Goal: Transaction & Acquisition: Book appointment/travel/reservation

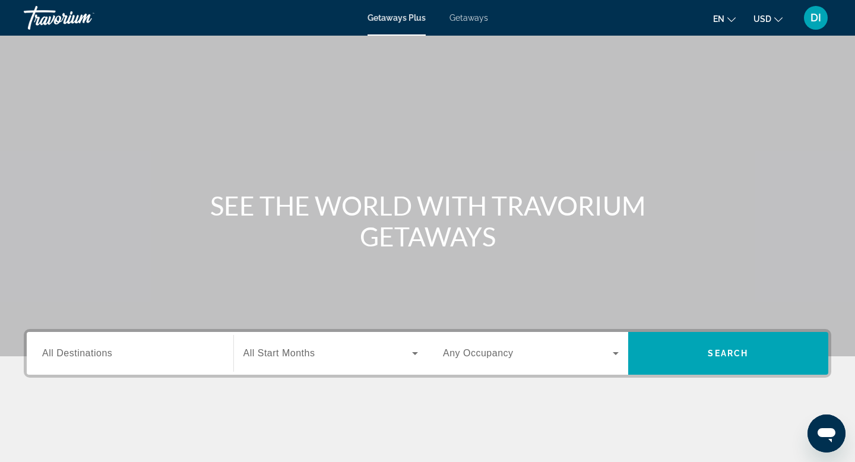
click at [482, 21] on span "Getaways" at bounding box center [469, 18] width 39 height 10
click at [67, 358] on span "All Destinations" at bounding box center [77, 353] width 70 height 10
click at [67, 361] on input "Destination All Destinations" at bounding box center [130, 354] width 176 height 14
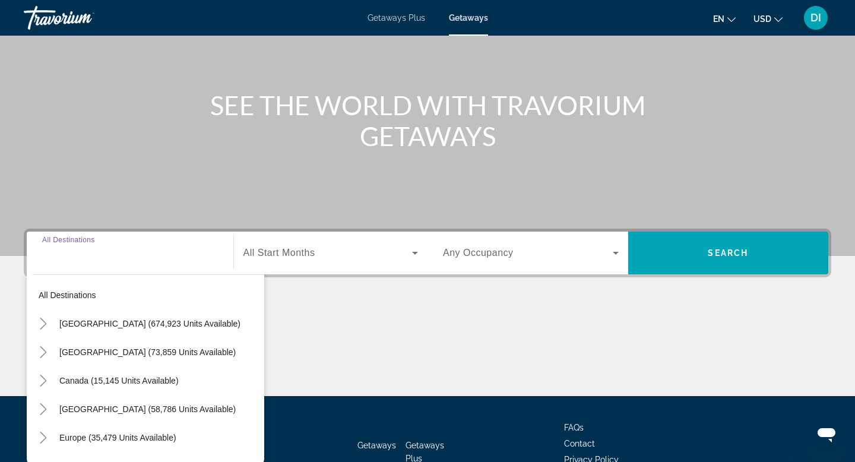
scroll to position [340, 0]
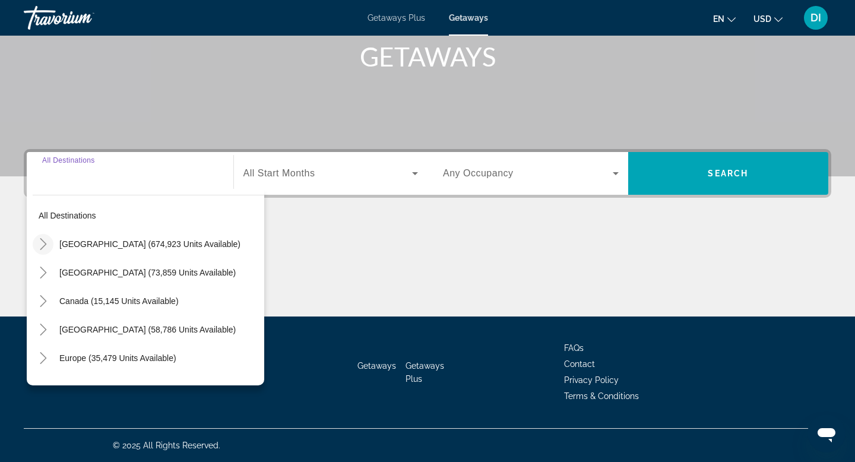
click at [46, 238] on icon "Toggle United States (674,923 units available)" at bounding box center [43, 244] width 7 height 12
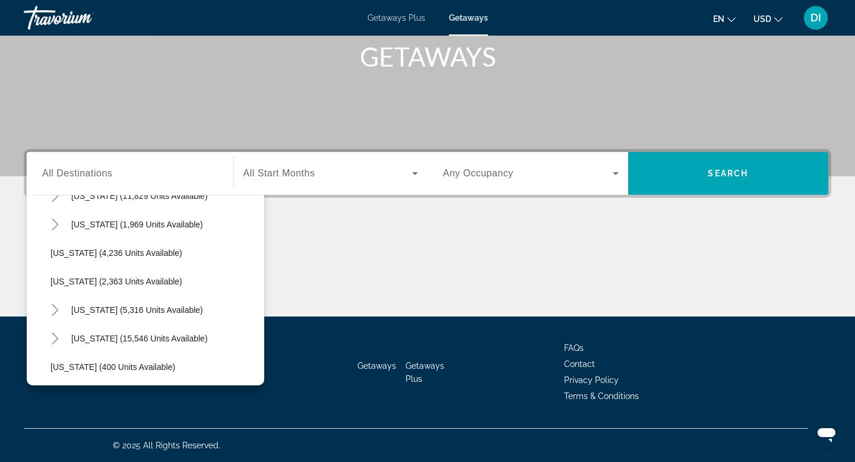
scroll to position [738, 0]
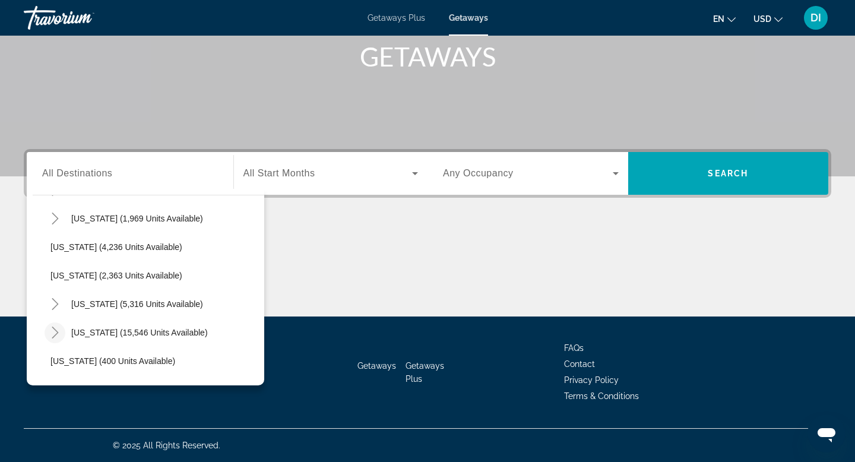
click at [61, 327] on icon "Toggle North Carolina (15,546 units available)" at bounding box center [55, 333] width 12 height 12
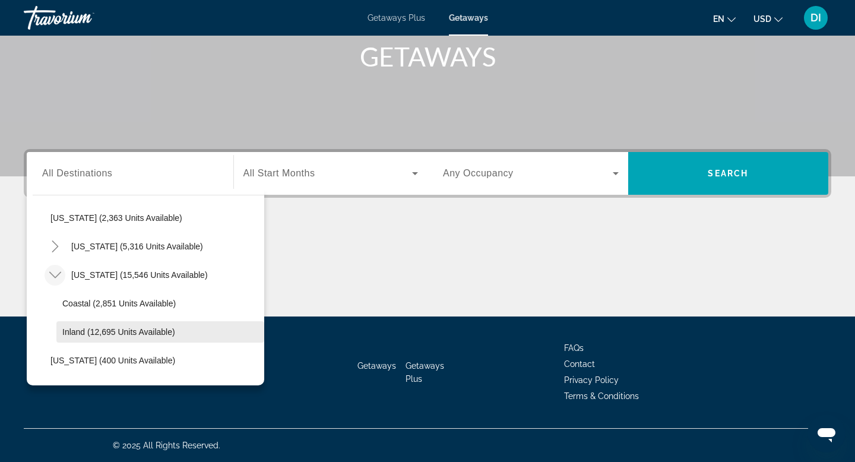
scroll to position [799, 0]
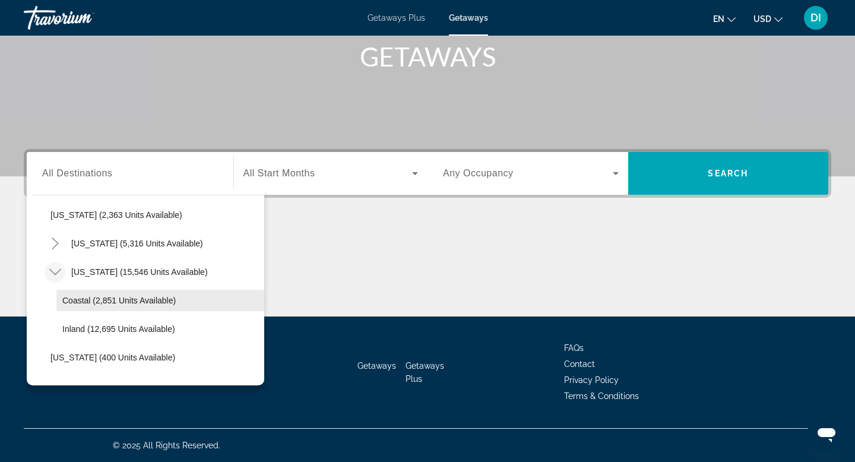
click at [97, 296] on span "Coastal (2,851 units available)" at bounding box center [118, 301] width 113 height 10
type input "**********"
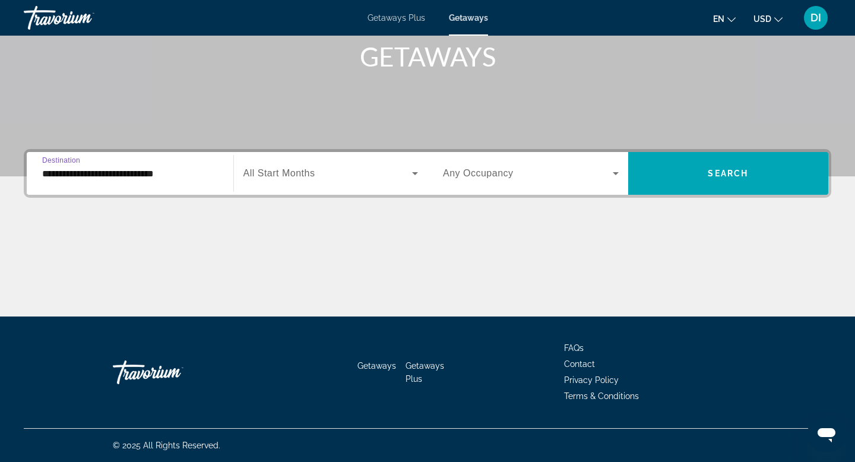
click at [255, 168] on span "All Start Months" at bounding box center [280, 173] width 72 height 10
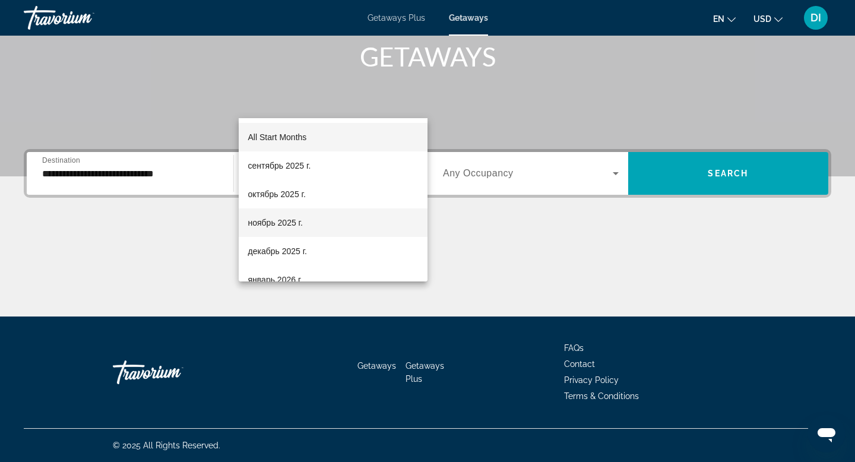
click at [267, 223] on span "ноябрь 2025 г." at bounding box center [275, 223] width 55 height 14
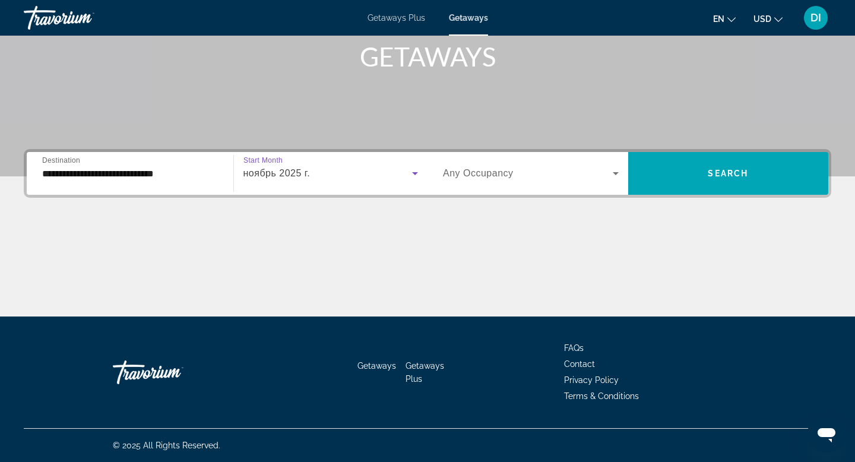
click at [613, 166] on icon "Search widget" at bounding box center [616, 173] width 14 height 14
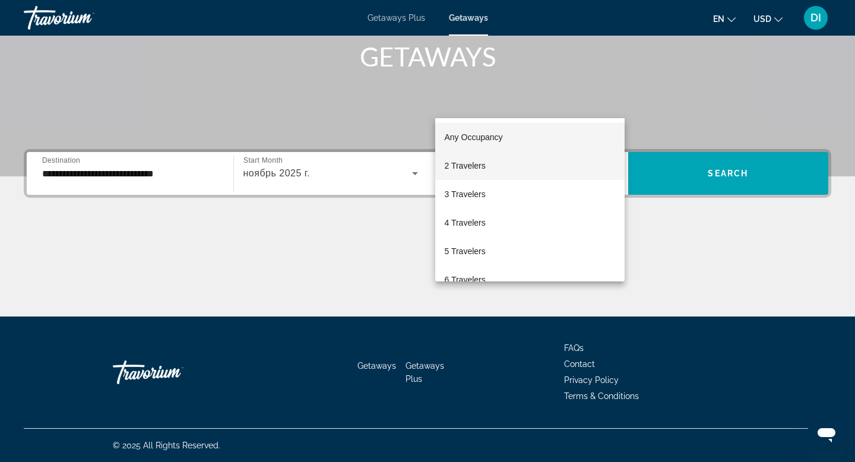
click at [504, 163] on mat-option "2 Travelers" at bounding box center [530, 165] width 190 height 29
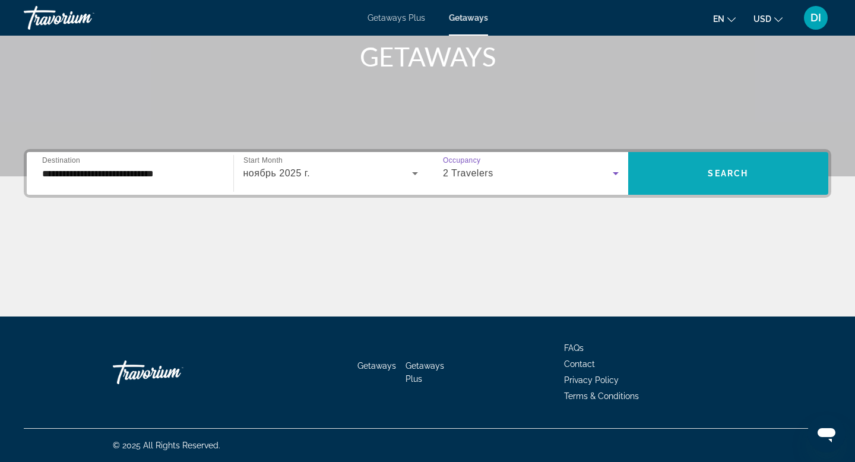
click at [724, 169] on span "Search" at bounding box center [728, 174] width 40 height 10
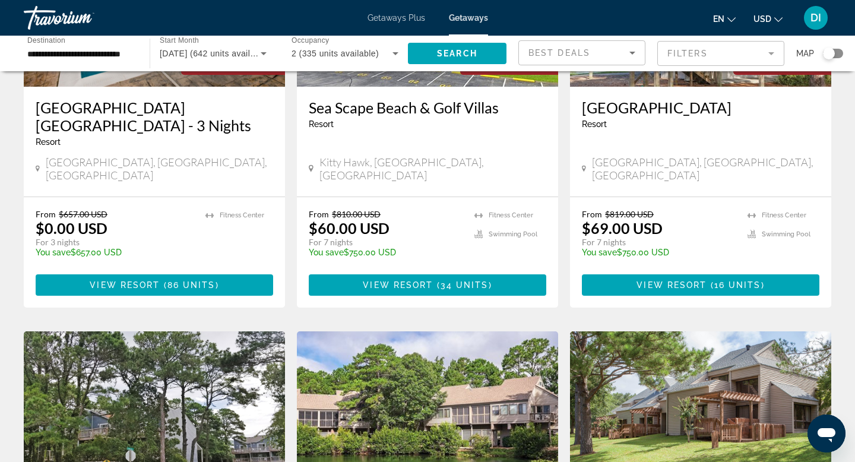
scroll to position [217, 0]
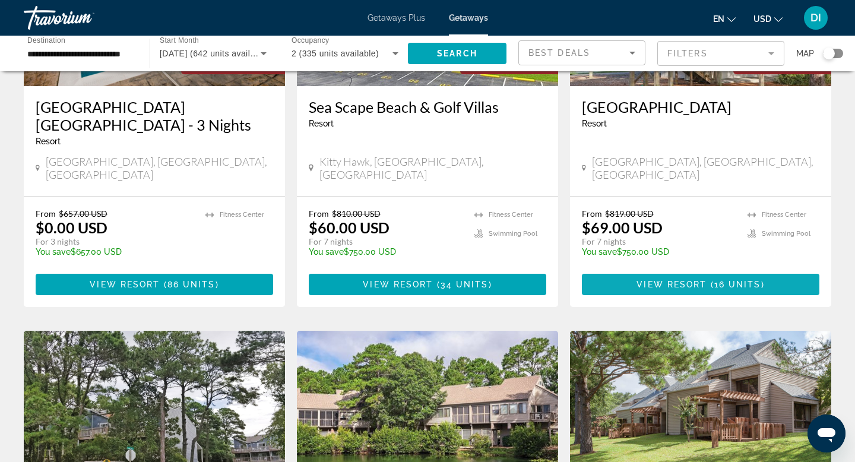
click at [685, 289] on span "View Resort" at bounding box center [672, 285] width 70 height 10
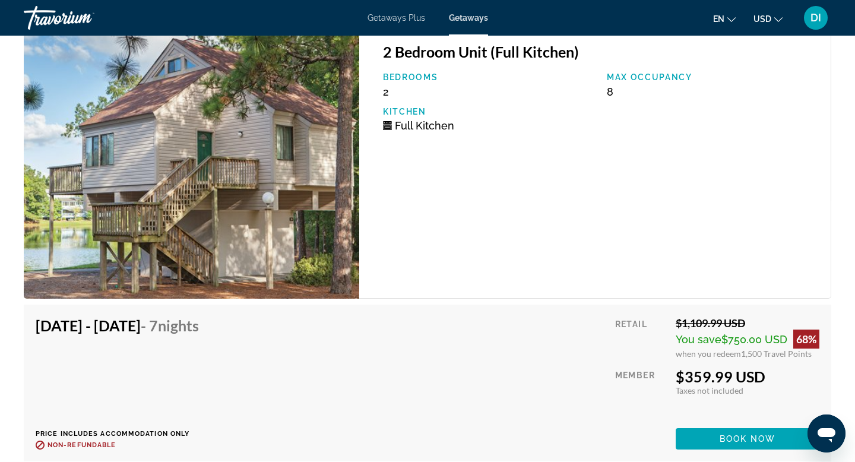
scroll to position [2060, 0]
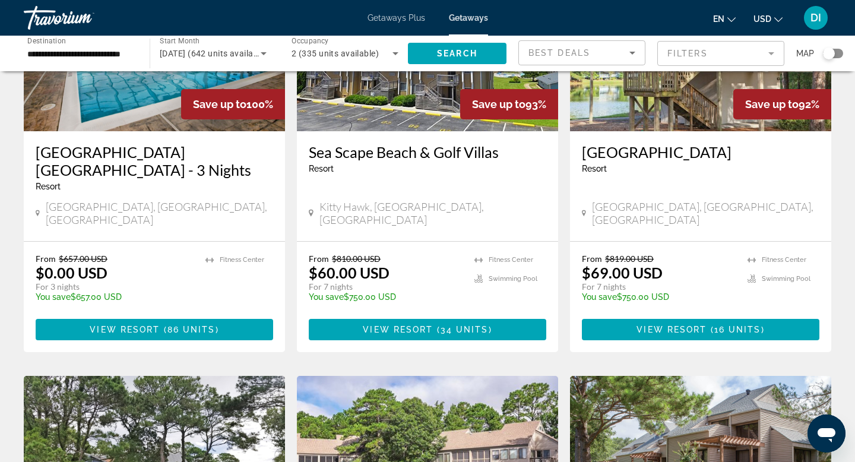
scroll to position [175, 0]
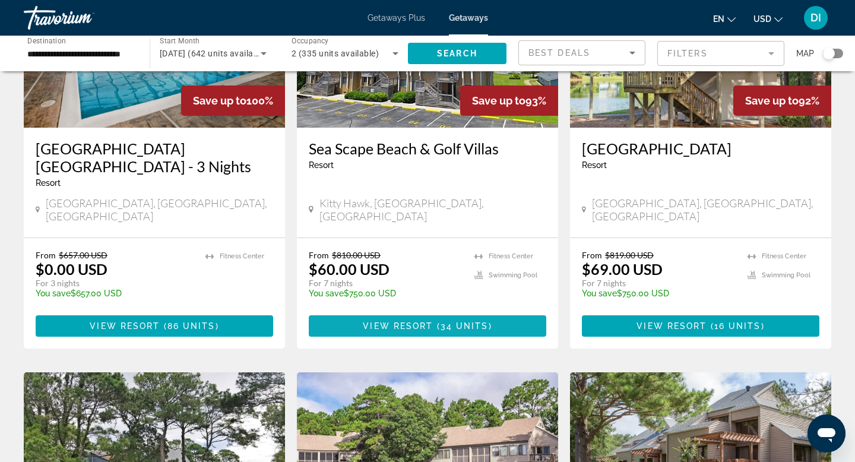
click at [413, 331] on span "View Resort" at bounding box center [398, 326] width 70 height 10
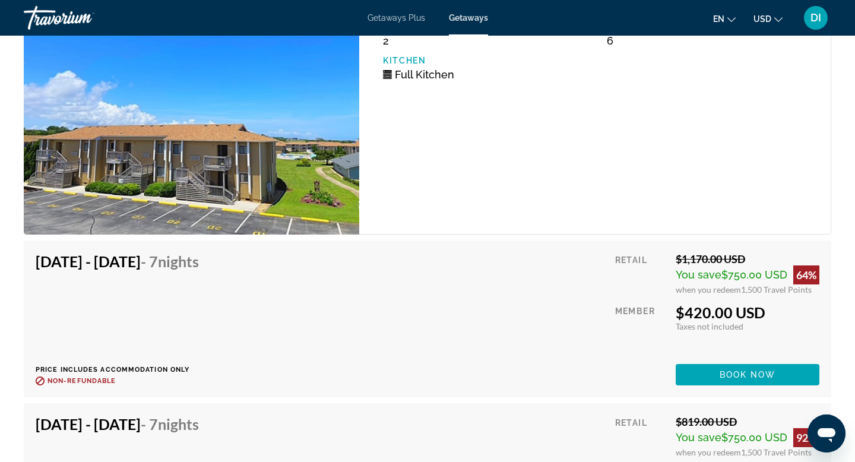
scroll to position [2359, 0]
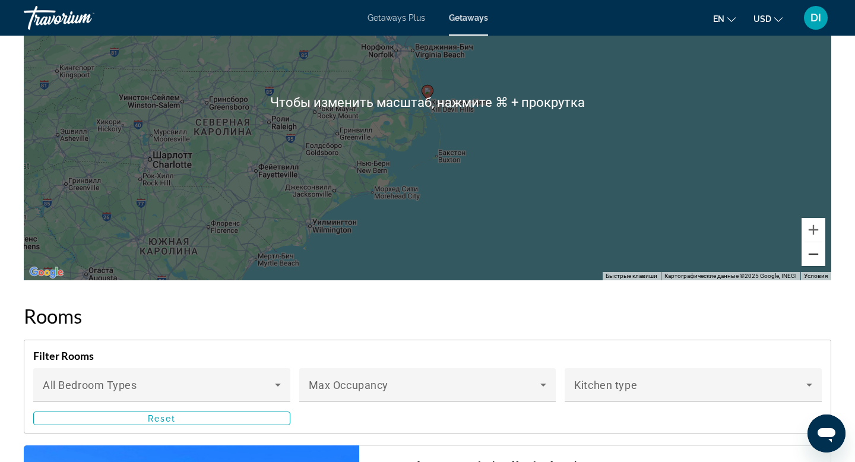
scroll to position [1834, 0]
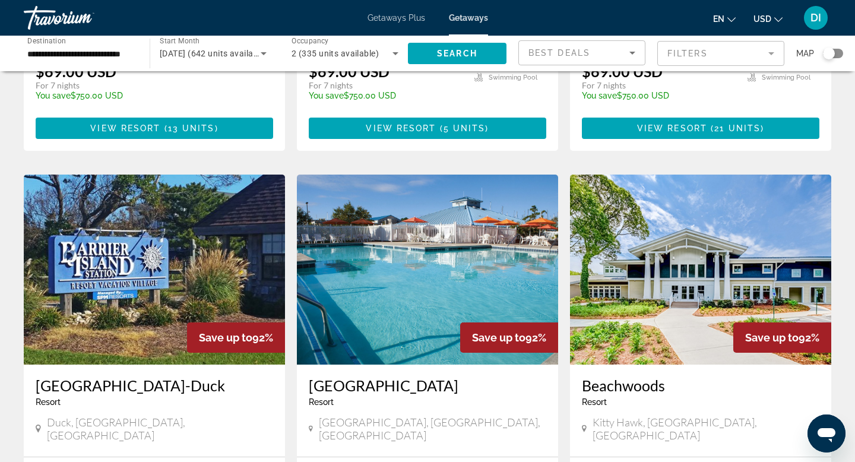
scroll to position [802, 0]
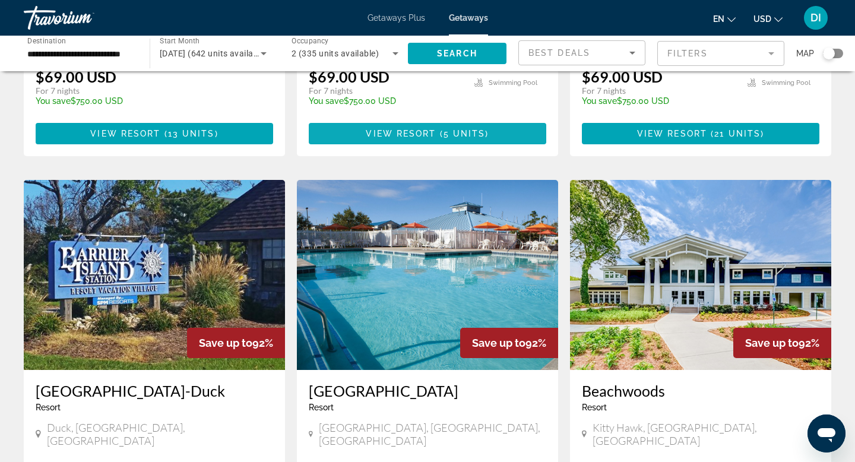
click at [431, 148] on span "Main content" at bounding box center [428, 133] width 238 height 29
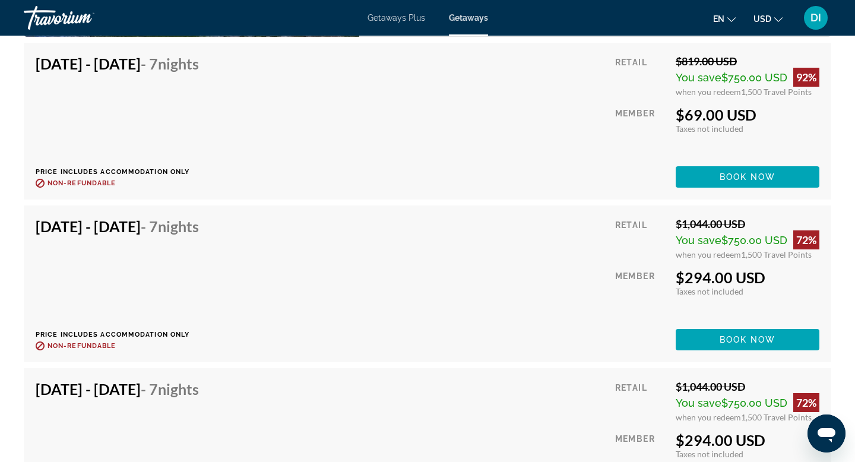
scroll to position [2242, 0]
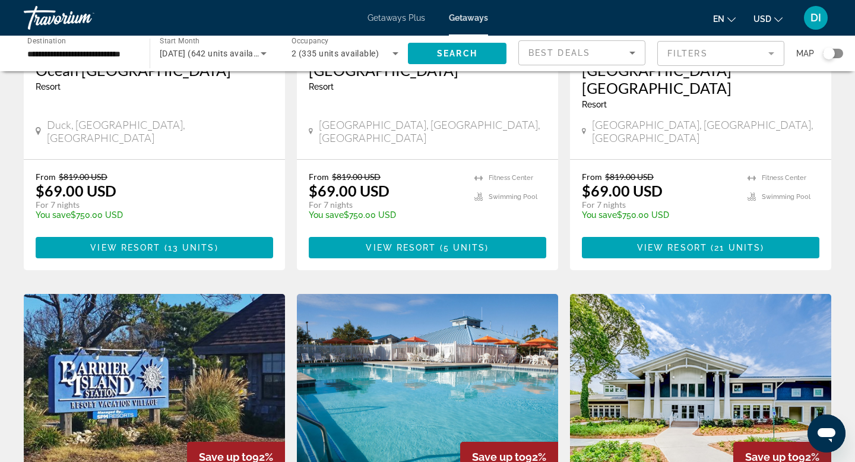
scroll to position [691, 0]
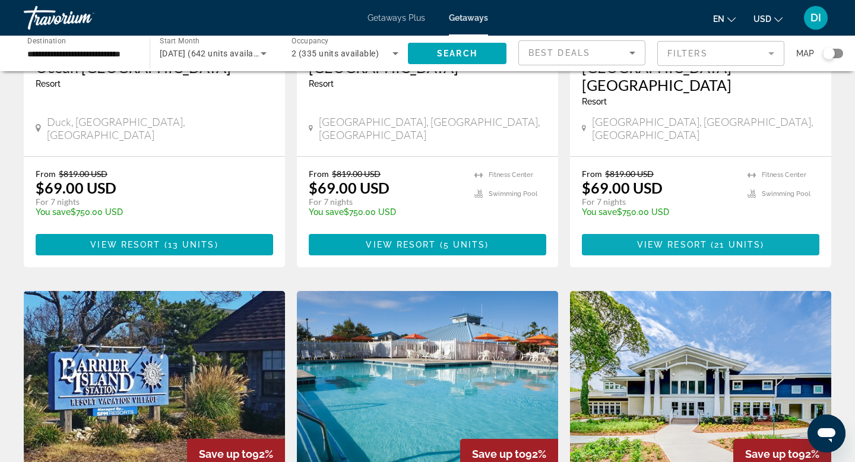
click at [700, 249] on span "View Resort" at bounding box center [672, 245] width 70 height 10
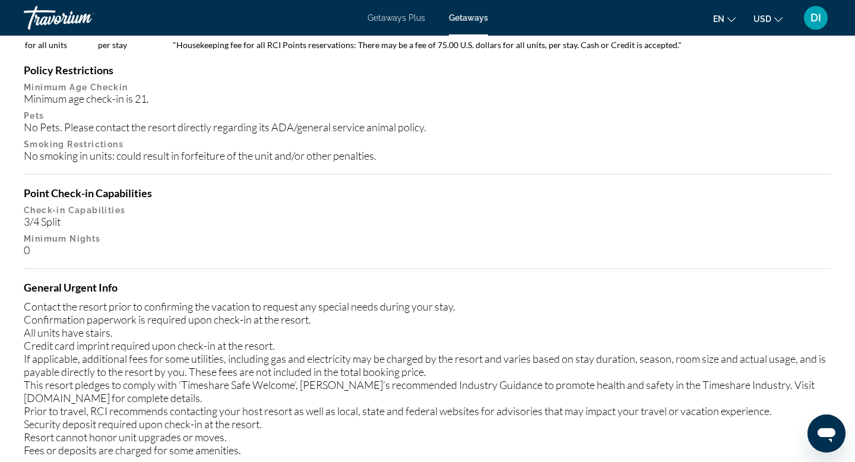
scroll to position [1118, 0]
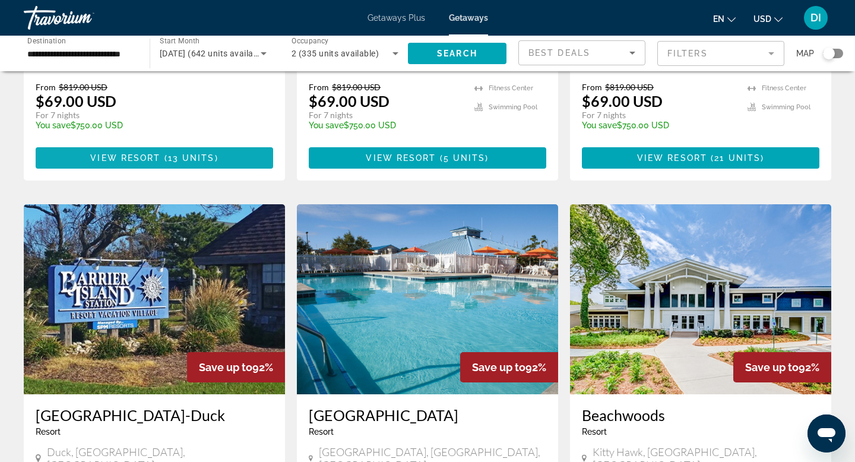
scroll to position [783, 0]
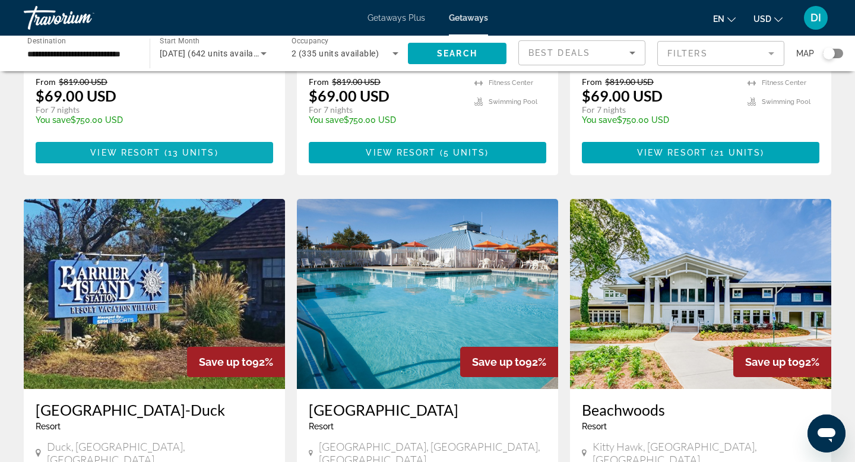
click at [157, 157] on span "View Resort" at bounding box center [125, 153] width 70 height 10
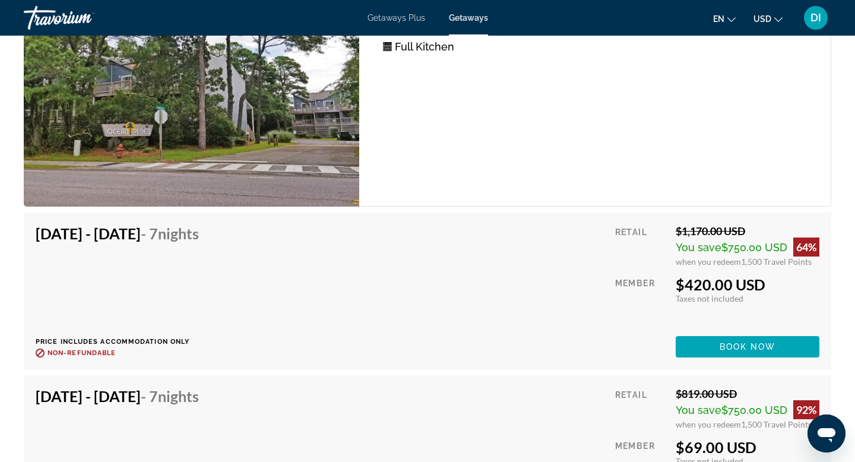
scroll to position [2209, 0]
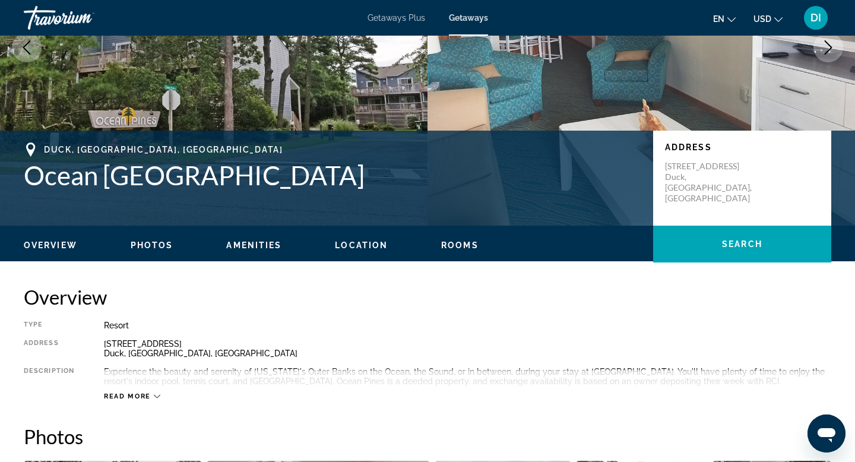
scroll to position [0, 0]
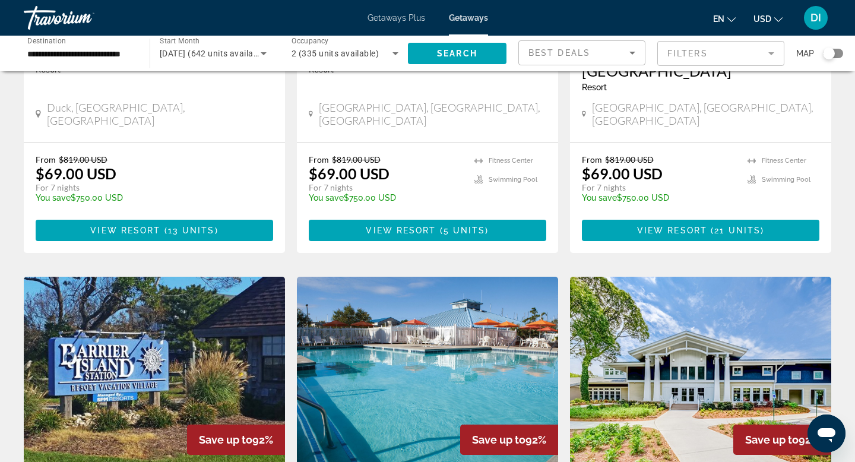
scroll to position [708, 0]
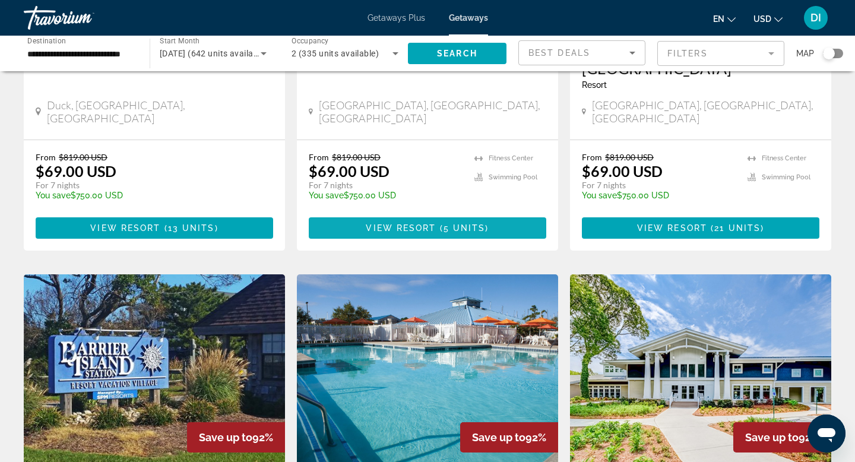
click at [416, 233] on span "View Resort" at bounding box center [401, 228] width 70 height 10
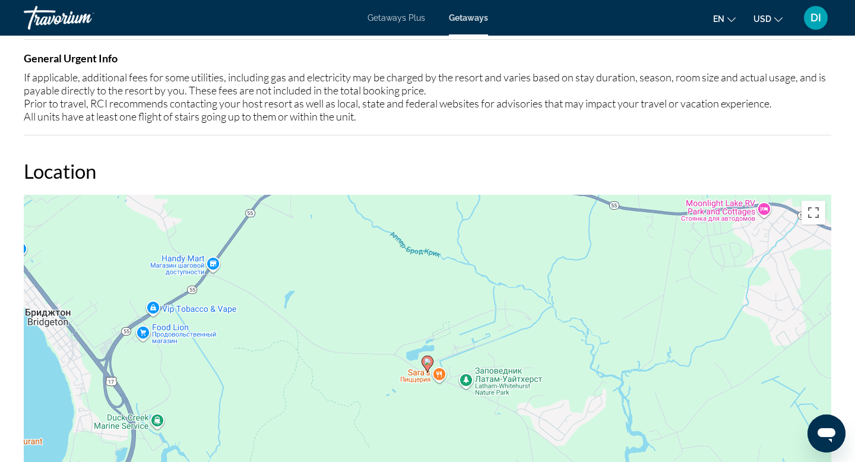
scroll to position [1228, 0]
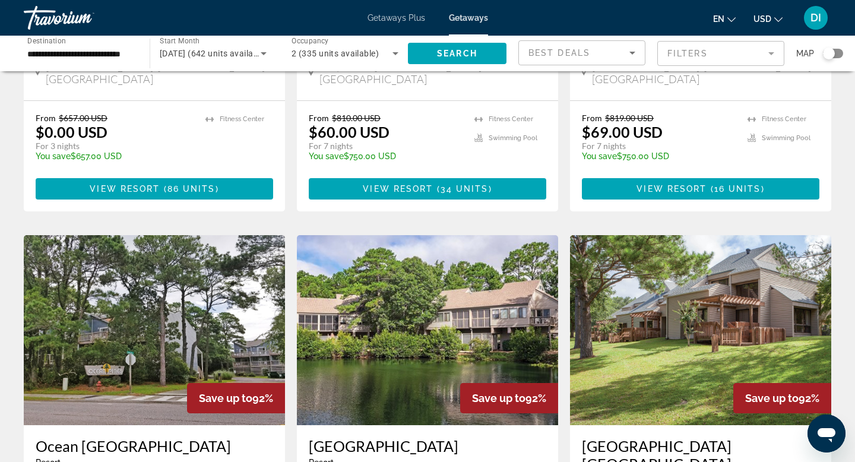
scroll to position [309, 0]
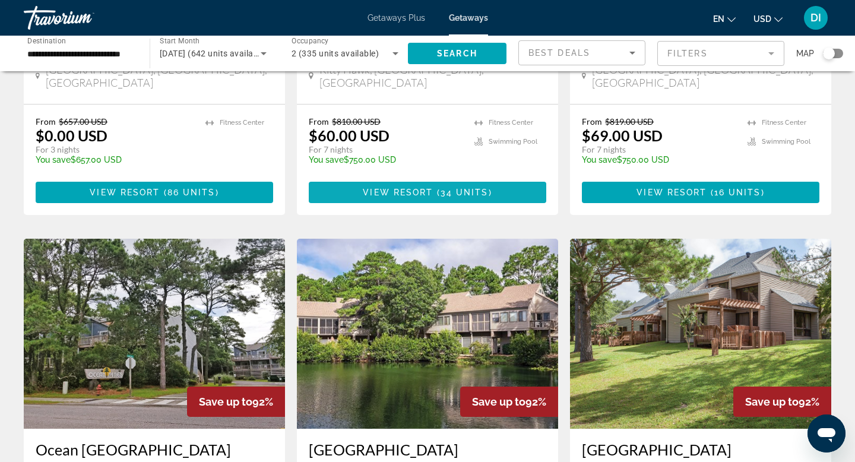
click at [439, 197] on span "( 34 units )" at bounding box center [462, 193] width 59 height 10
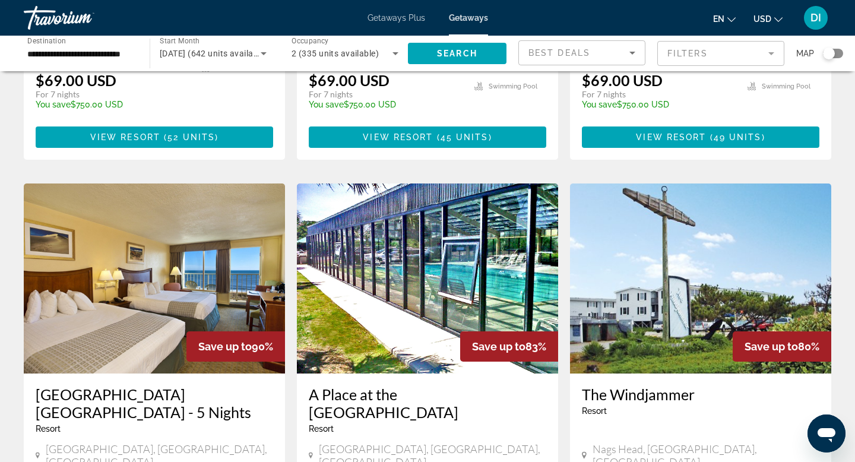
scroll to position [1220, 0]
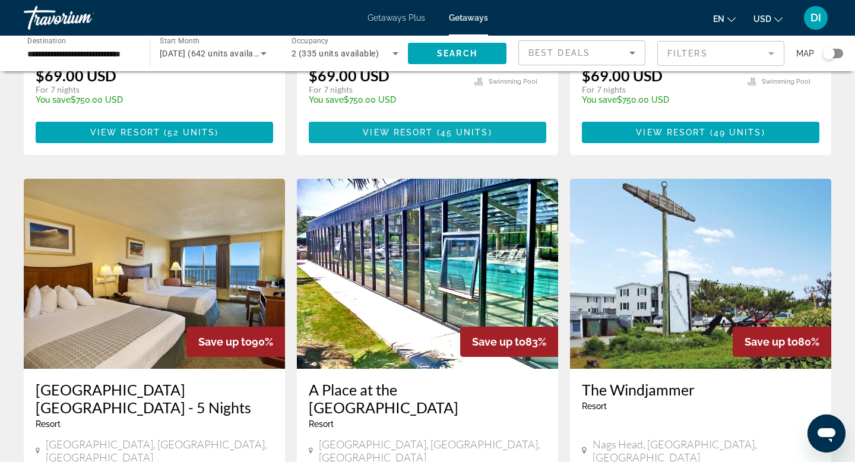
click at [448, 137] on span "45 units" at bounding box center [465, 133] width 48 height 10
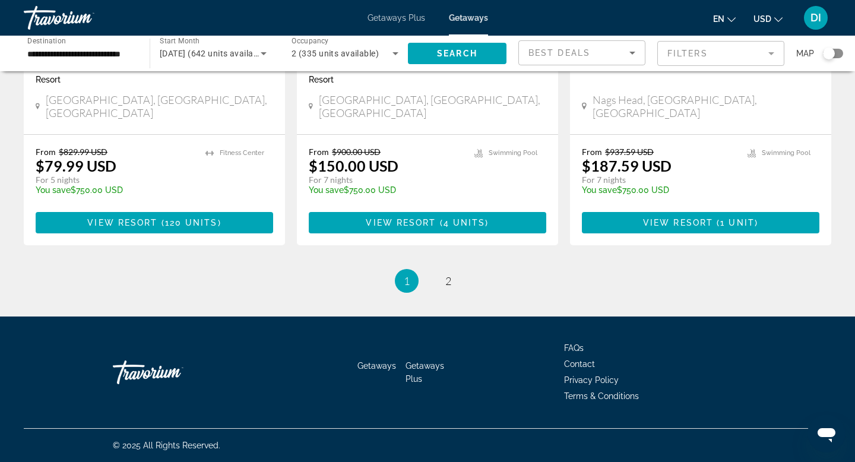
scroll to position [1745, 0]
click at [143, 227] on span "View Resort" at bounding box center [122, 223] width 70 height 10
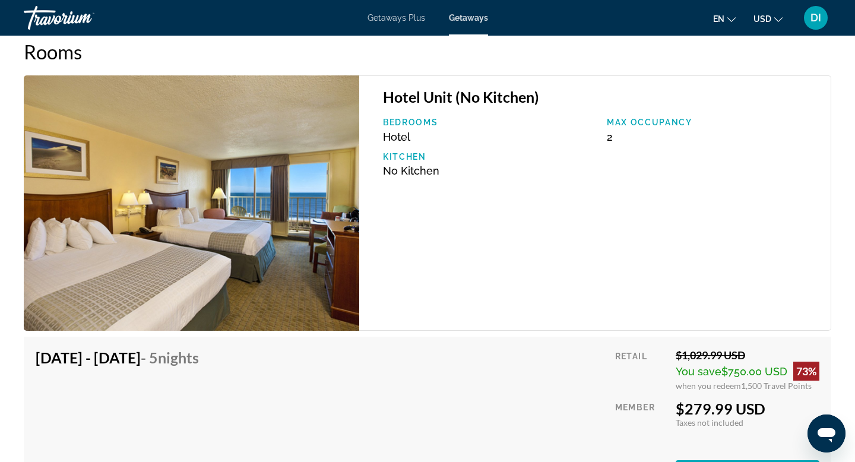
scroll to position [1642, 0]
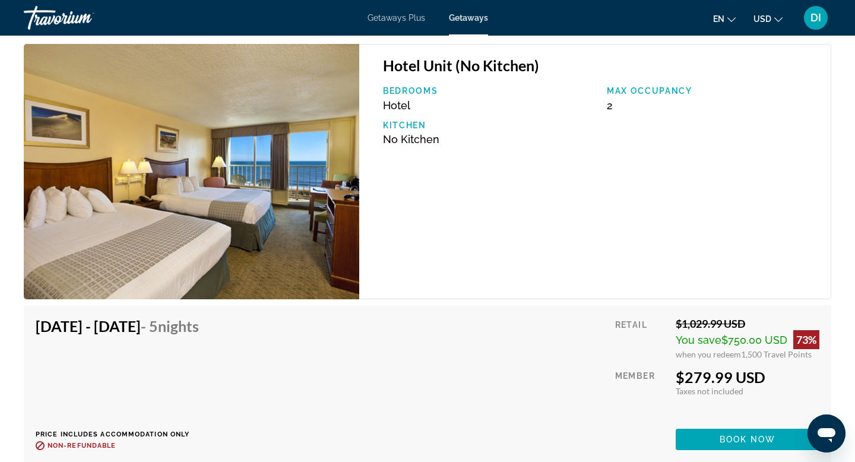
scroll to position [1672, 0]
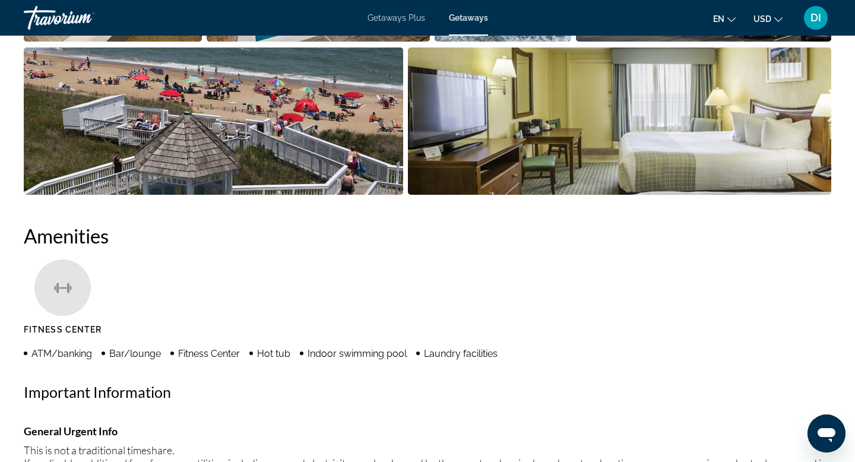
scroll to position [725, 0]
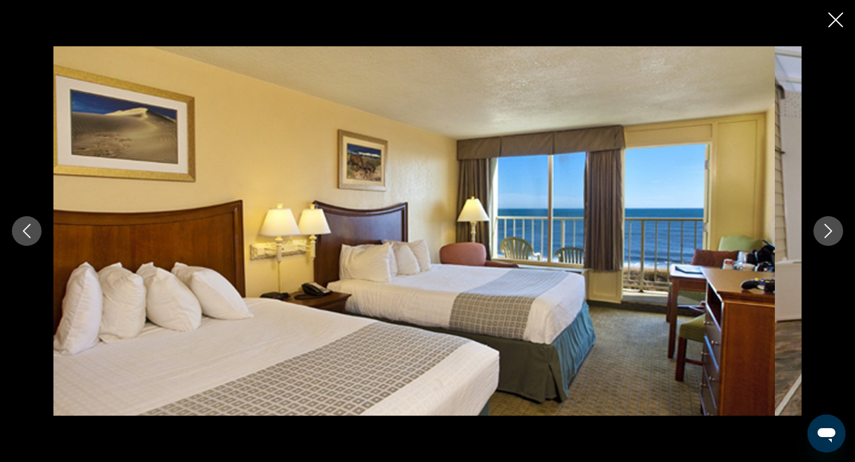
click at [821, 235] on icon "Next image" at bounding box center [828, 231] width 14 height 14
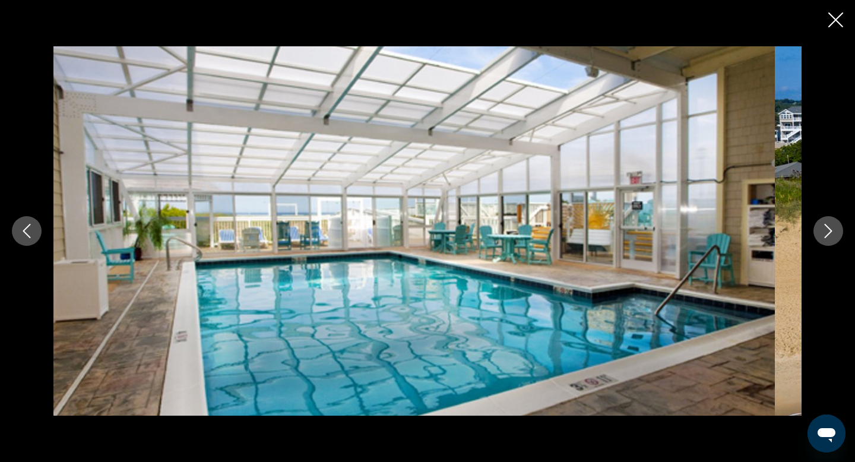
click at [821, 235] on icon "Next image" at bounding box center [828, 231] width 14 height 14
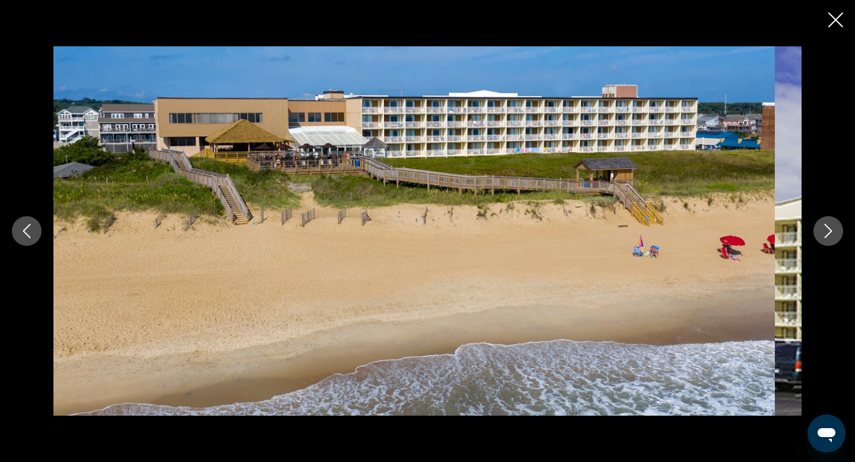
click at [821, 235] on icon "Next image" at bounding box center [828, 231] width 14 height 14
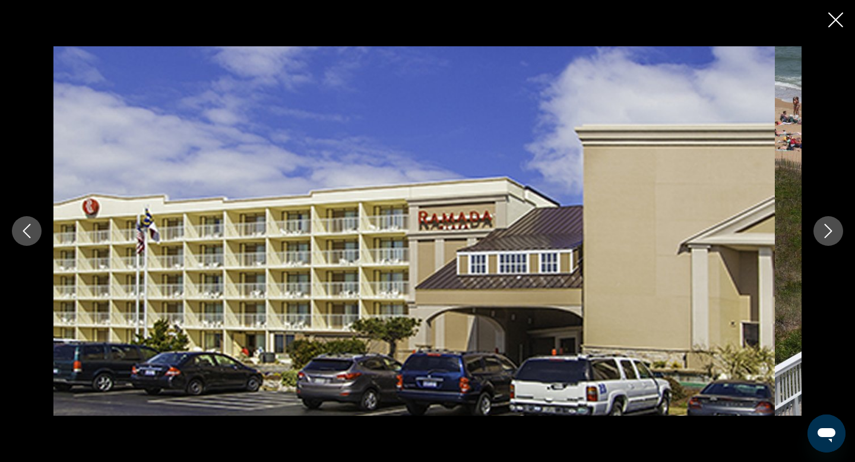
click at [821, 235] on icon "Next image" at bounding box center [828, 231] width 14 height 14
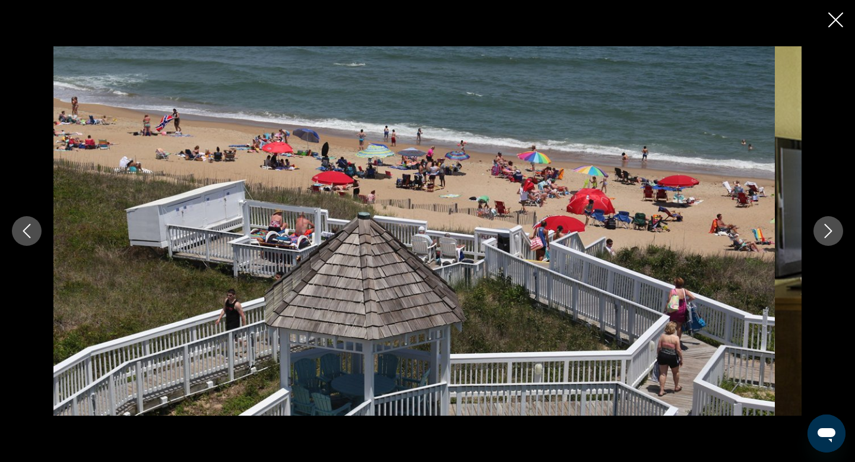
click at [821, 235] on icon "Next image" at bounding box center [828, 231] width 14 height 14
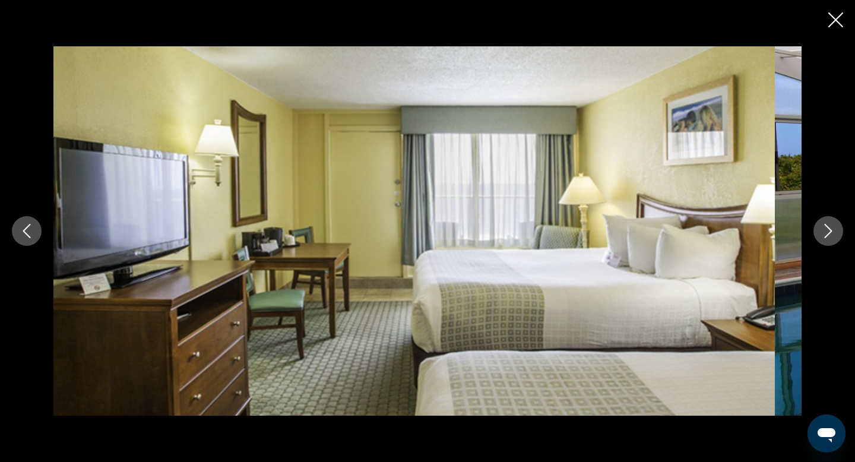
click at [821, 235] on icon "Next image" at bounding box center [828, 231] width 14 height 14
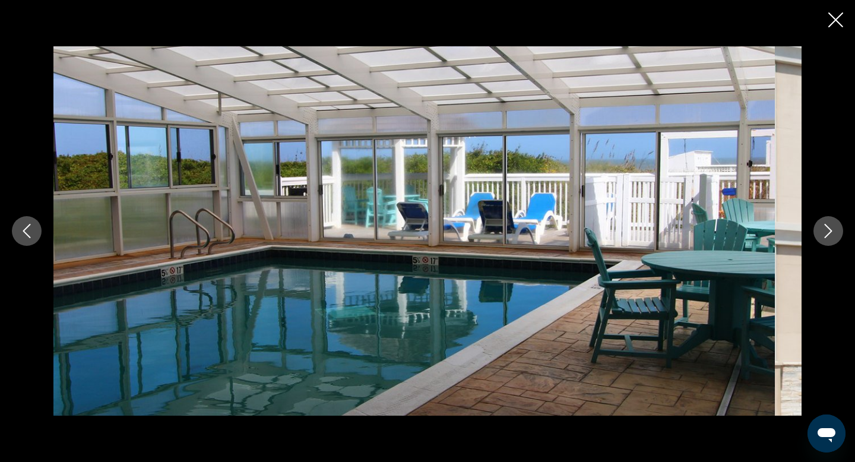
click at [821, 235] on icon "Next image" at bounding box center [828, 231] width 14 height 14
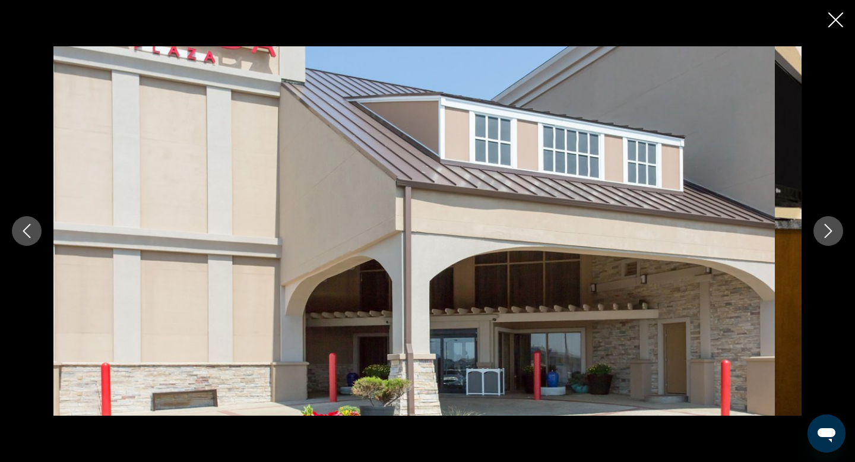
click at [821, 235] on icon "Next image" at bounding box center [828, 231] width 14 height 14
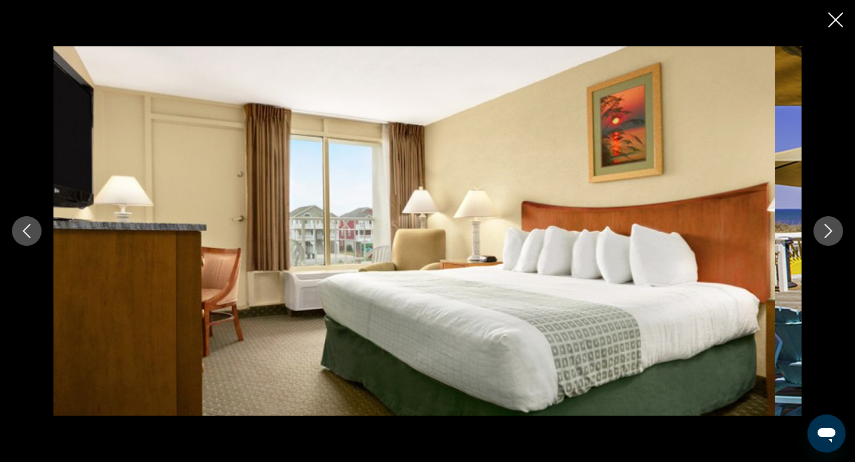
click at [821, 235] on icon "Next image" at bounding box center [828, 231] width 14 height 14
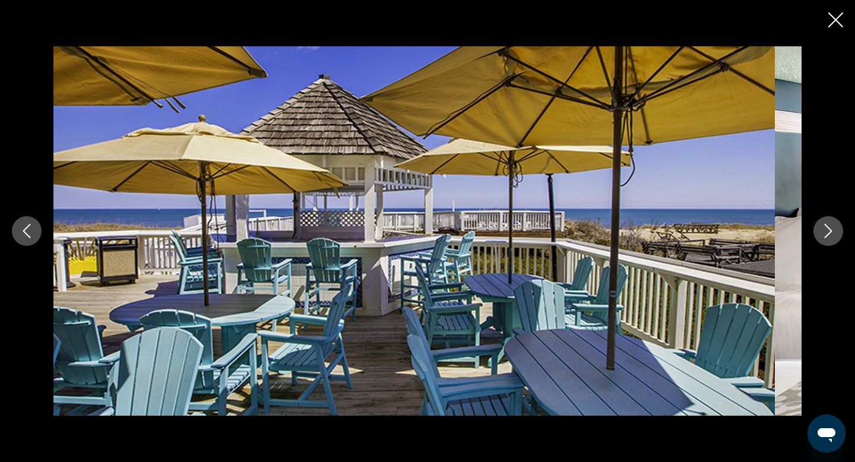
click at [821, 235] on icon "Next image" at bounding box center [828, 231] width 14 height 14
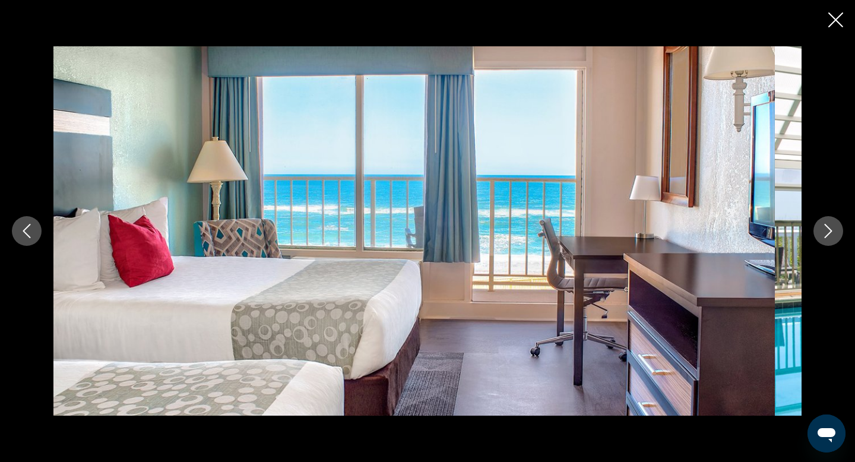
click at [821, 235] on icon "Next image" at bounding box center [828, 231] width 14 height 14
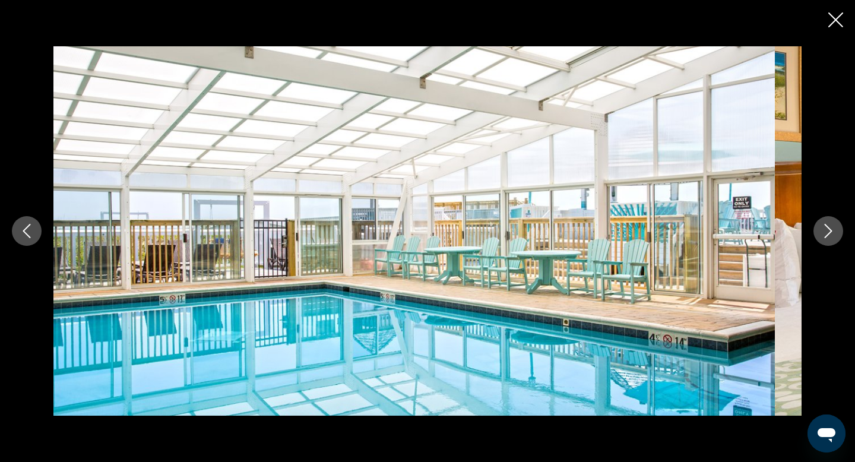
click at [821, 235] on icon "Next image" at bounding box center [828, 231] width 14 height 14
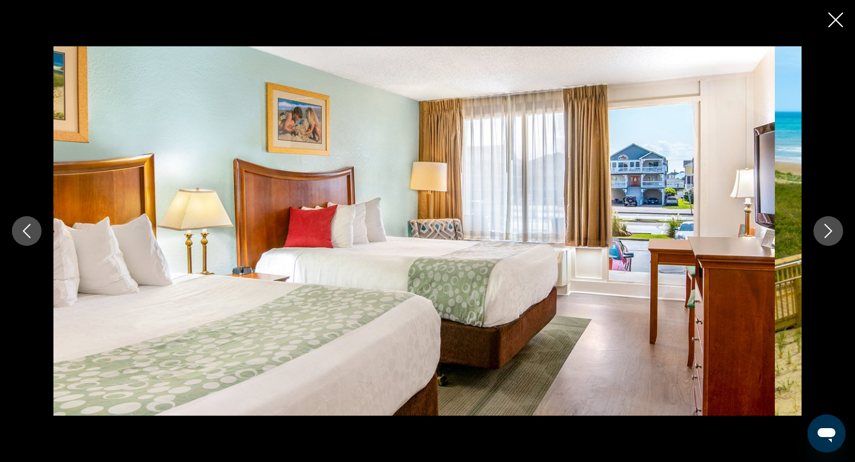
click at [821, 235] on icon "Next image" at bounding box center [828, 231] width 14 height 14
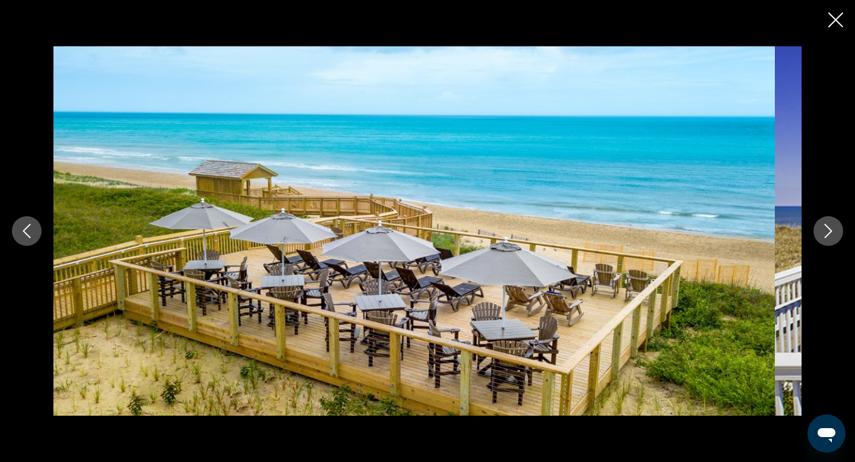
click at [821, 235] on icon "Next image" at bounding box center [828, 231] width 14 height 14
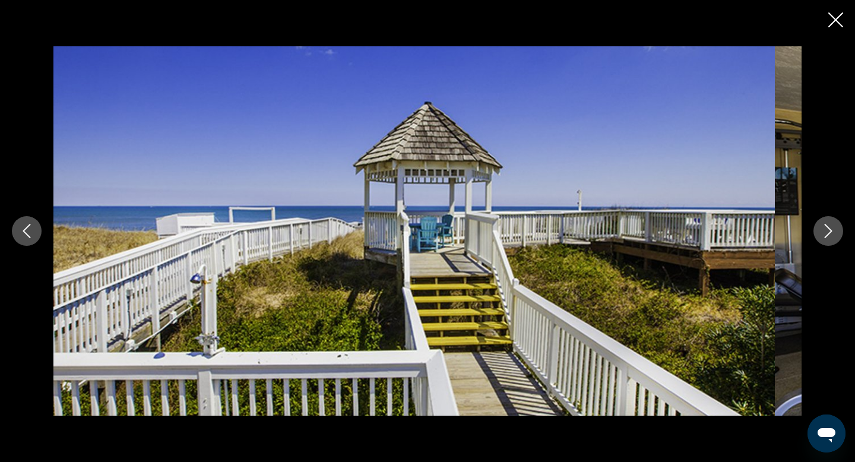
click at [821, 235] on icon "Next image" at bounding box center [828, 231] width 14 height 14
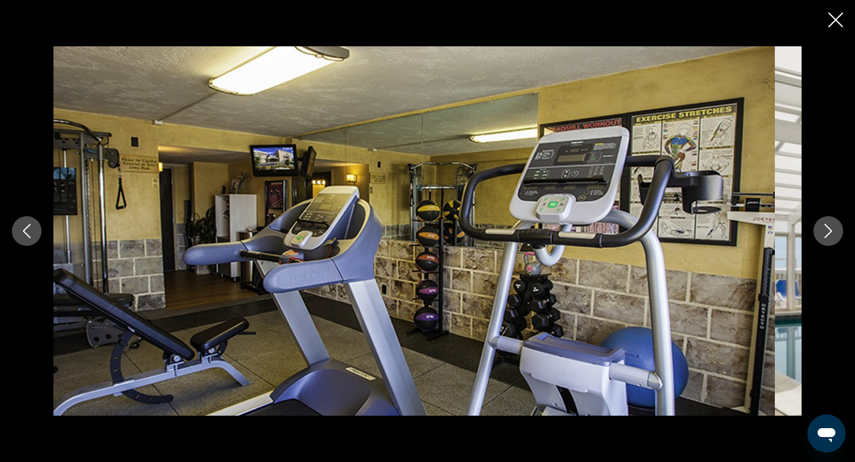
click at [821, 235] on icon "Next image" at bounding box center [828, 231] width 14 height 14
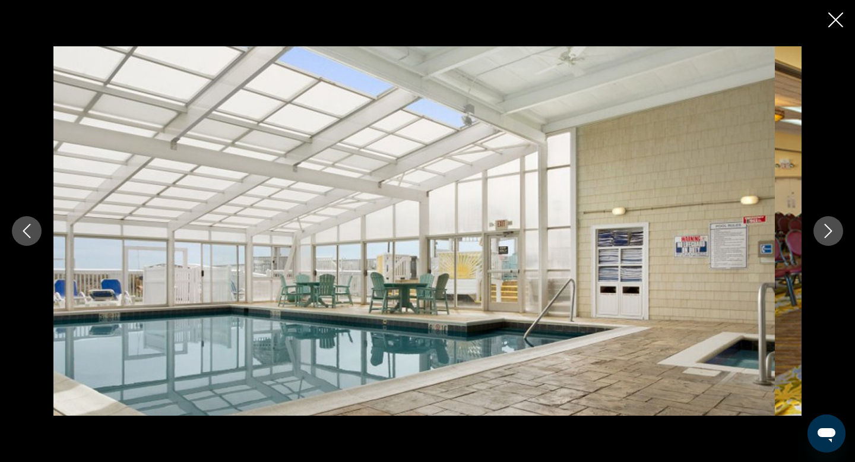
click at [821, 235] on icon "Next image" at bounding box center [828, 231] width 14 height 14
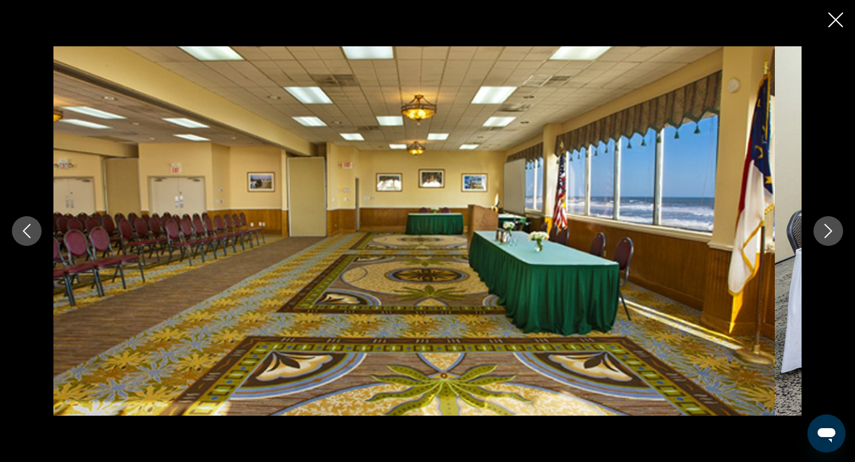
click at [821, 235] on icon "Next image" at bounding box center [828, 231] width 14 height 14
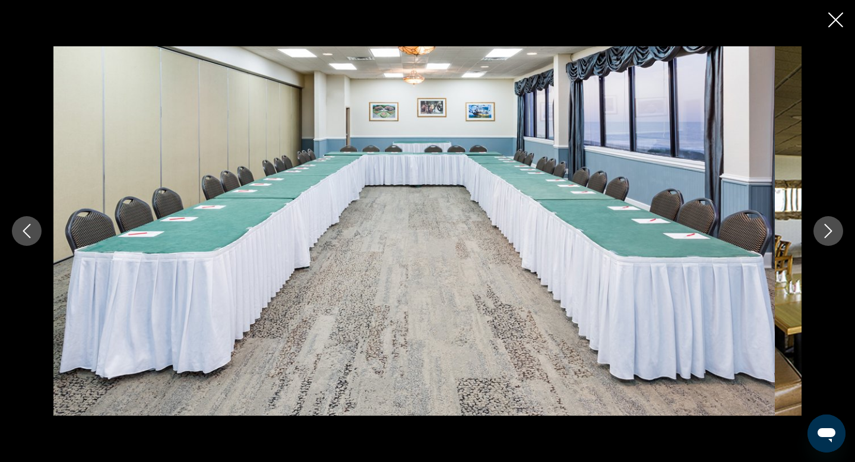
click at [821, 235] on icon "Next image" at bounding box center [828, 231] width 14 height 14
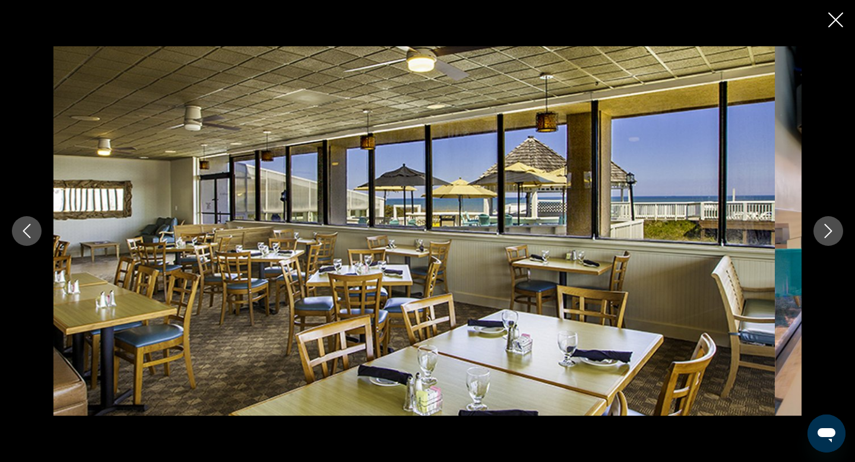
click at [824, 234] on icon "Next image" at bounding box center [828, 231] width 14 height 14
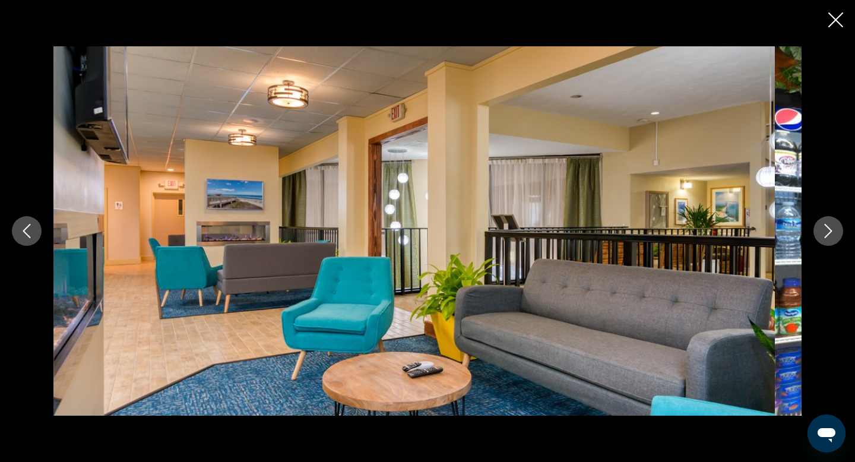
click at [824, 234] on icon "Next image" at bounding box center [828, 231] width 14 height 14
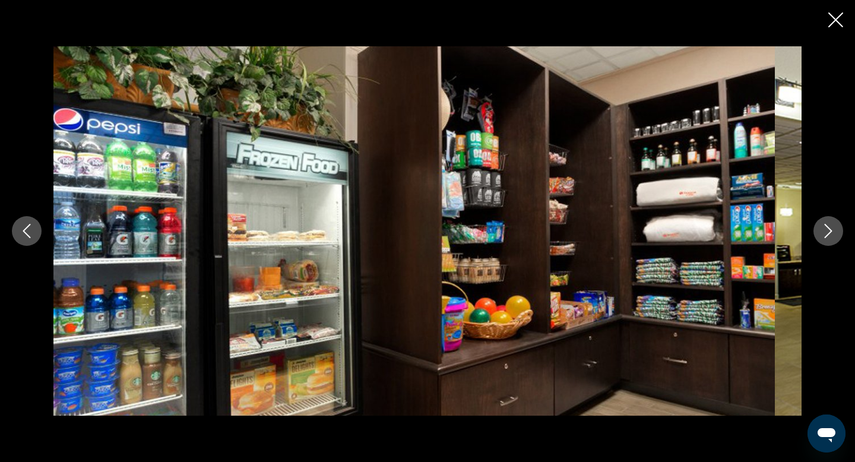
click at [824, 234] on icon "Next image" at bounding box center [828, 231] width 14 height 14
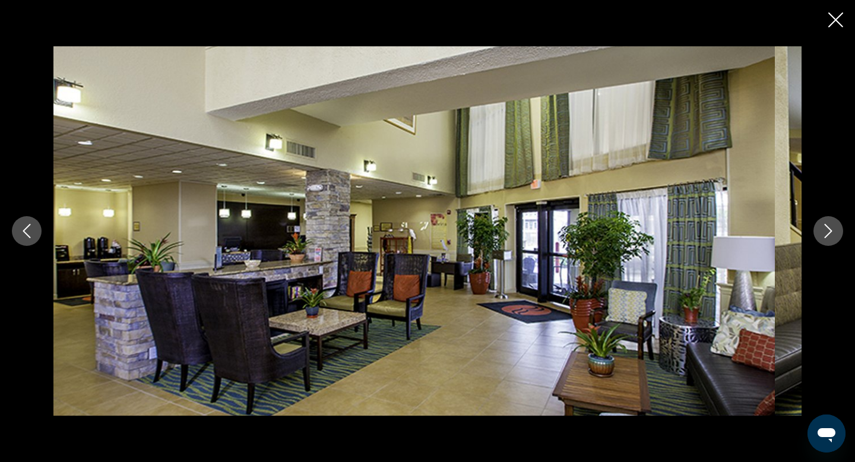
click at [824, 234] on icon "Next image" at bounding box center [828, 231] width 14 height 14
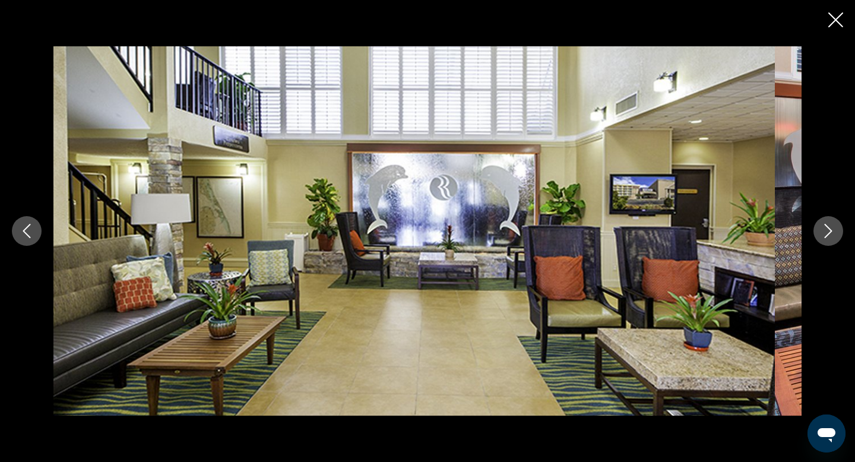
click at [824, 234] on icon "Next image" at bounding box center [828, 231] width 14 height 14
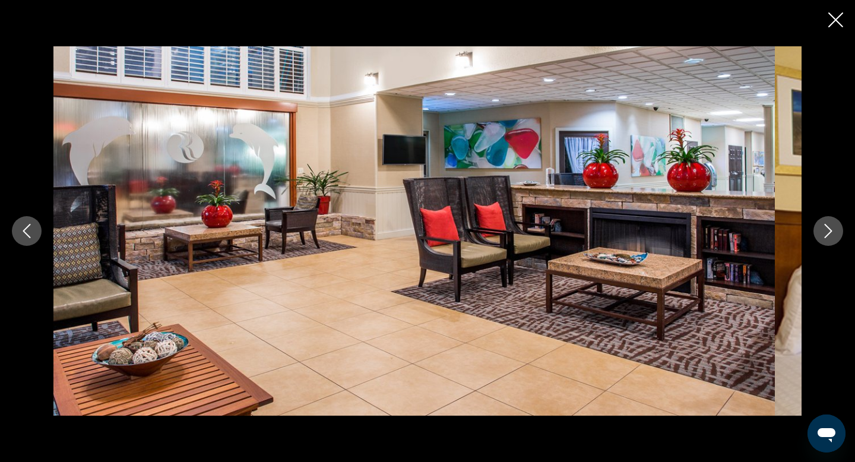
click at [824, 234] on icon "Next image" at bounding box center [828, 231] width 14 height 14
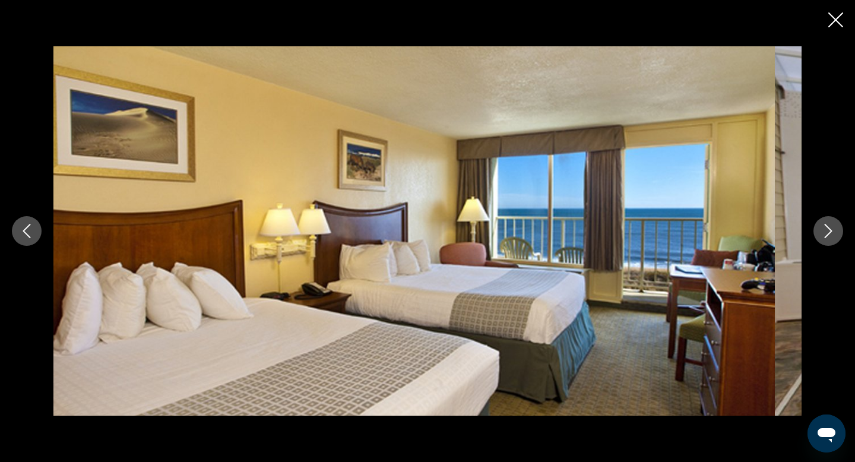
click at [824, 234] on icon "Next image" at bounding box center [828, 231] width 14 height 14
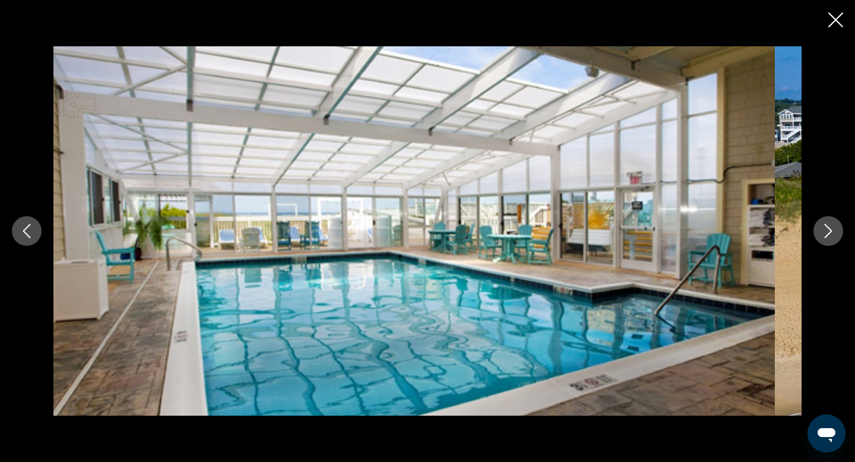
click at [833, 24] on icon "Close slideshow" at bounding box center [836, 19] width 15 height 15
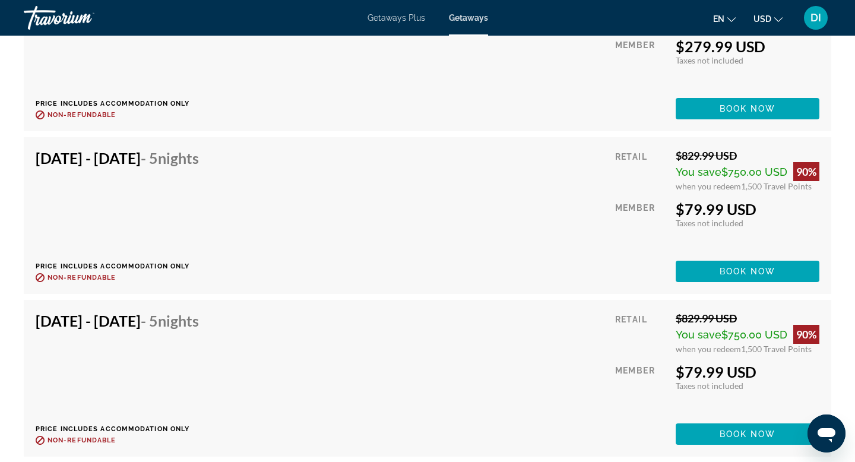
scroll to position [2842, 0]
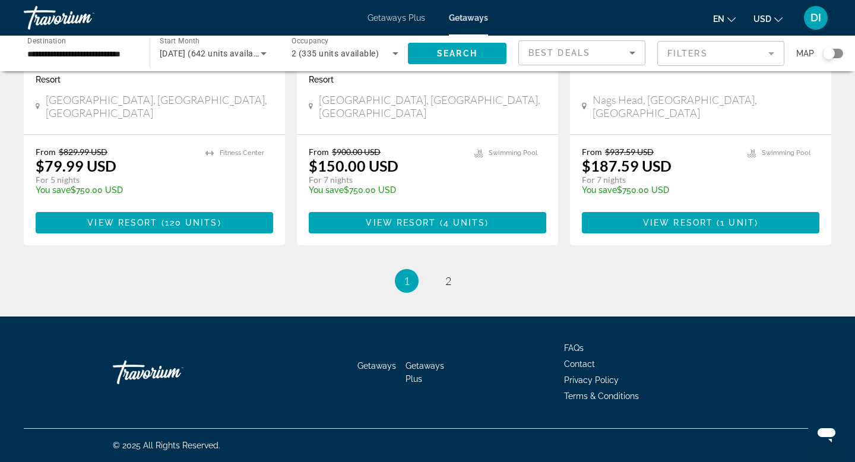
scroll to position [1835, 0]
click at [442, 227] on span "( 4 units )" at bounding box center [463, 223] width 53 height 10
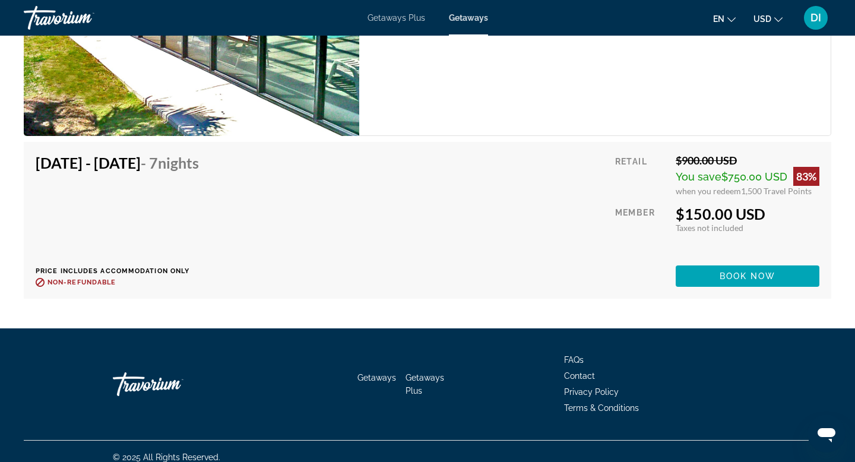
scroll to position [2126, 0]
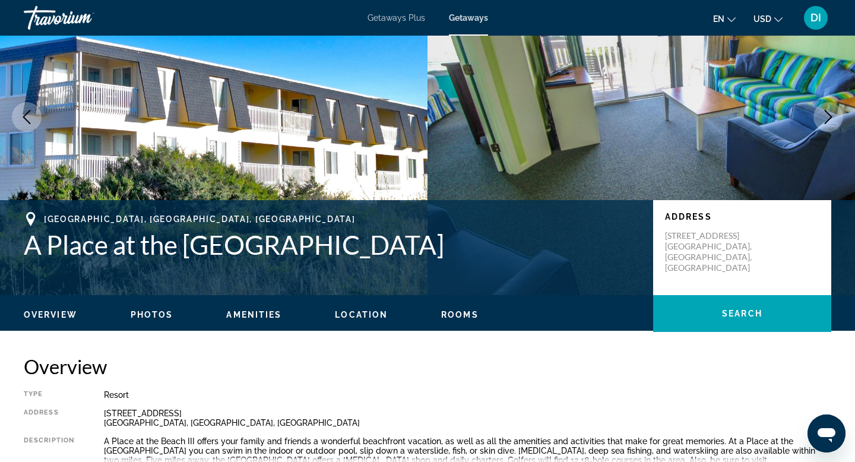
scroll to position [0, 0]
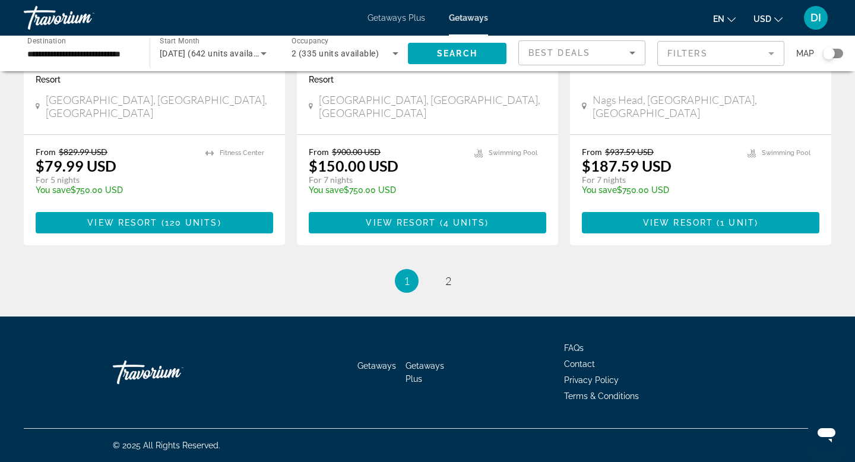
scroll to position [2007, 0]
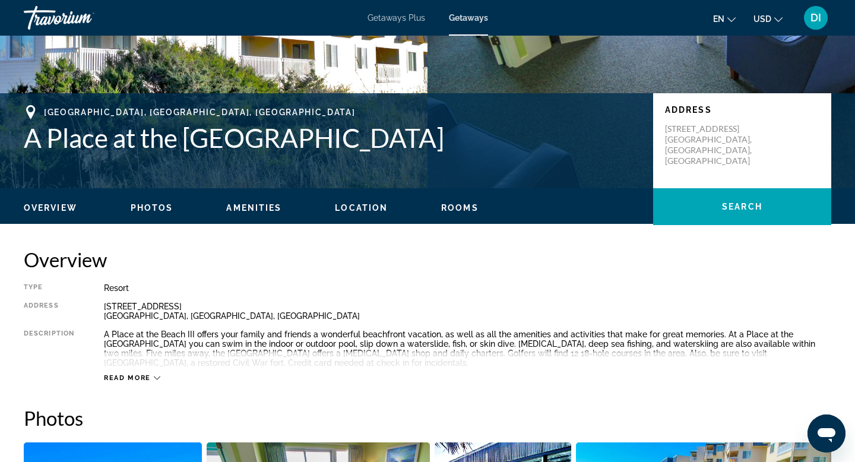
scroll to position [215, 0]
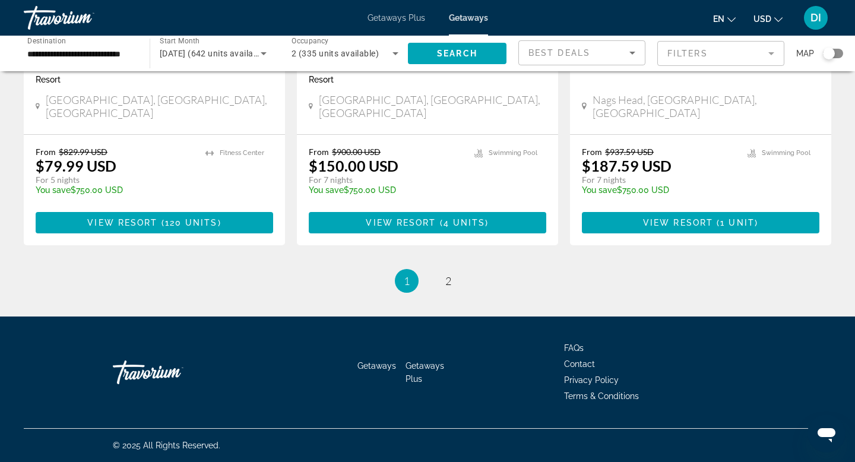
scroll to position [1825, 0]
click at [451, 287] on span "2" at bounding box center [448, 280] width 6 height 13
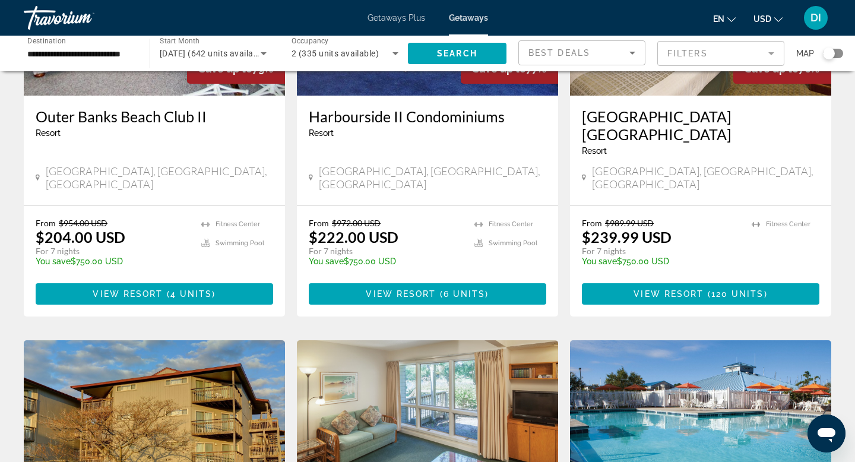
scroll to position [211, 0]
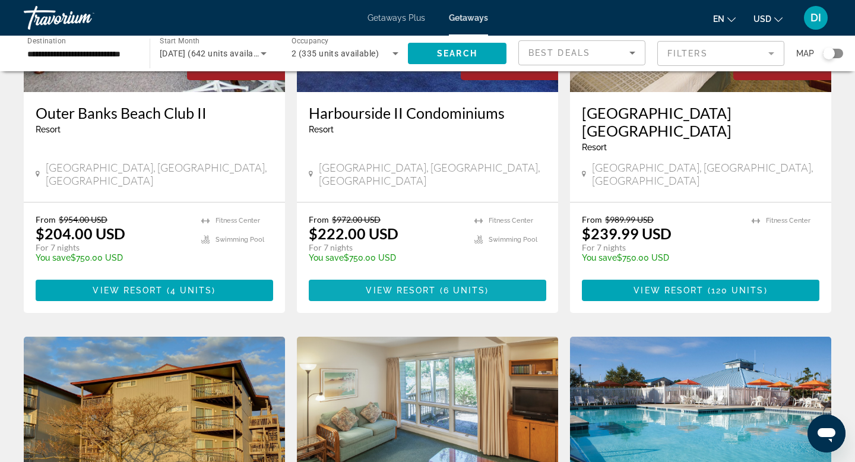
click at [408, 295] on span "View Resort" at bounding box center [401, 291] width 70 height 10
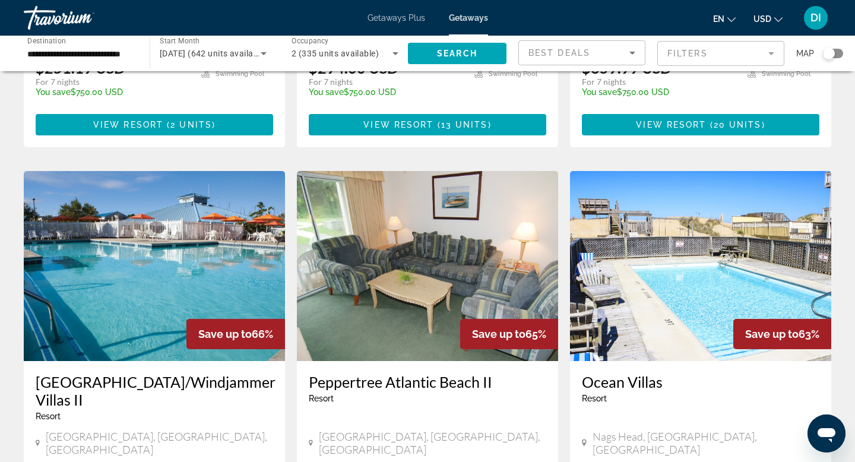
scroll to position [815, 0]
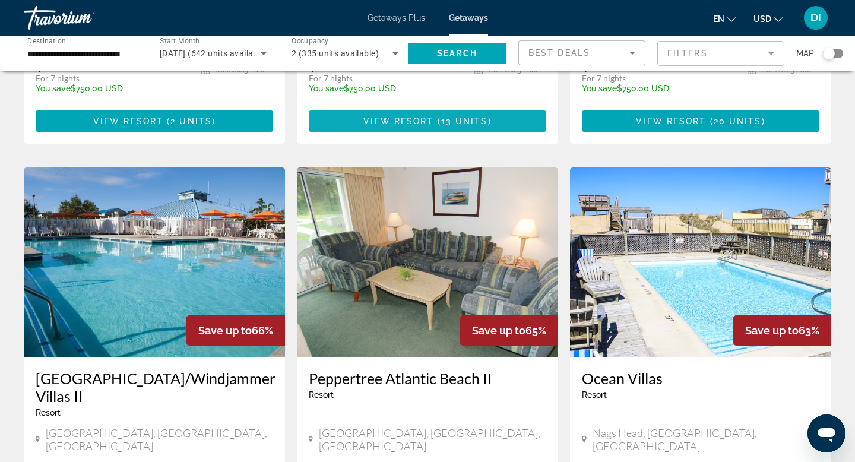
click at [431, 126] on span "View Resort" at bounding box center [398, 121] width 70 height 10
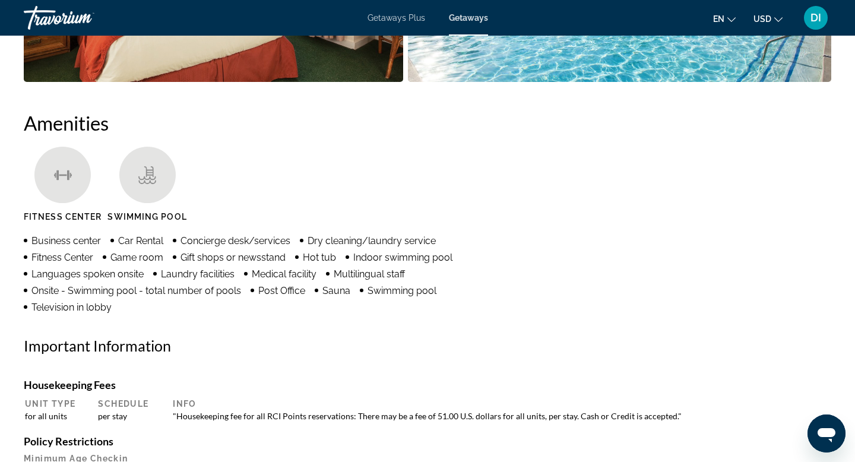
scroll to position [791, 0]
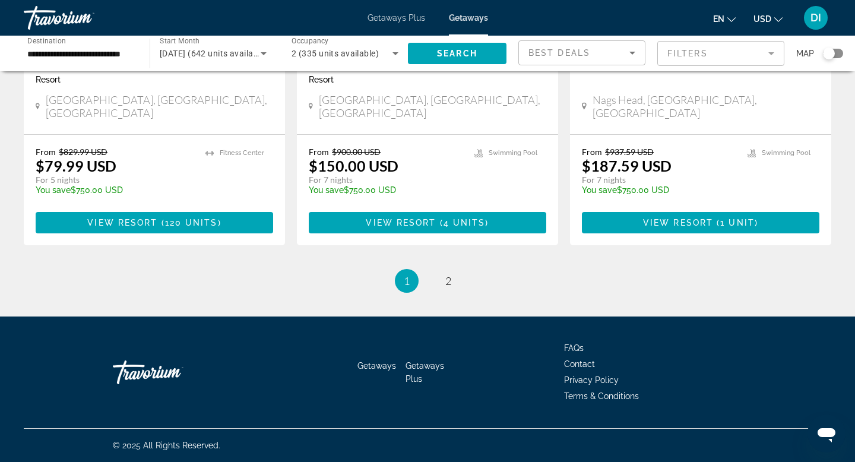
scroll to position [1855, 0]
click at [457, 292] on link "page 2" at bounding box center [448, 281] width 21 height 21
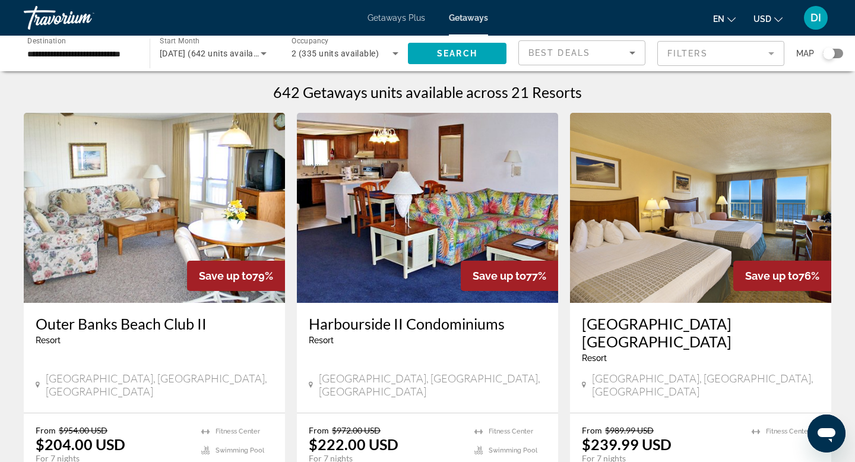
click at [381, 23] on span "Getaways Plus" at bounding box center [397, 18] width 58 height 10
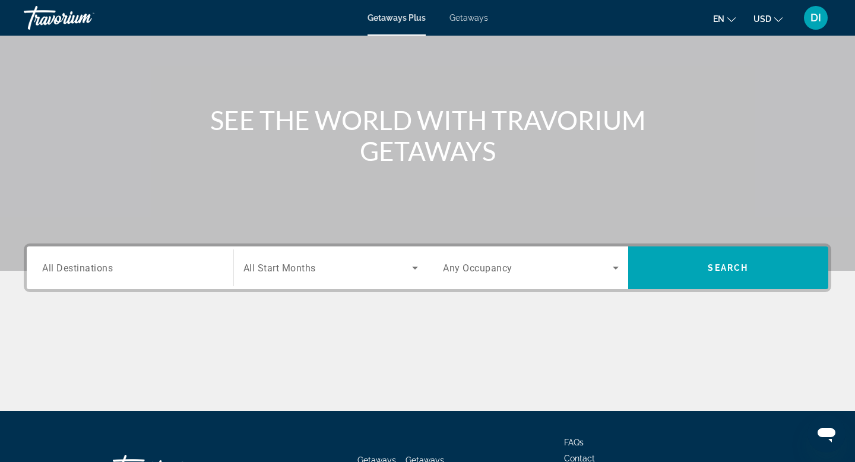
scroll to position [141, 0]
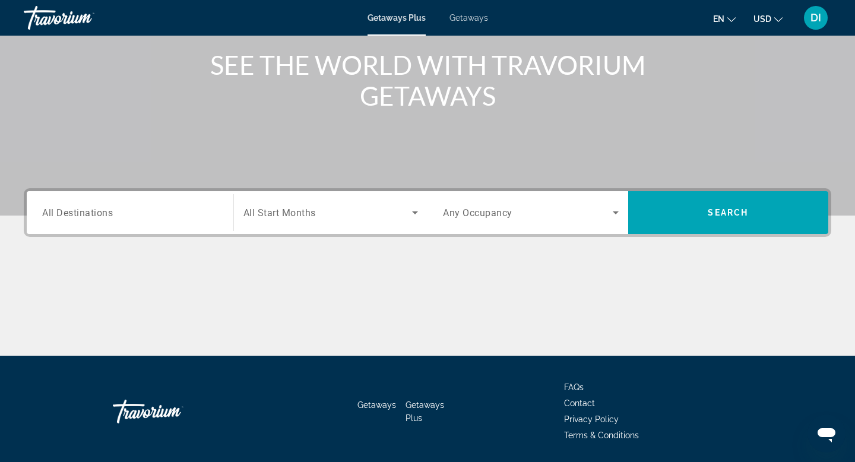
click at [52, 218] on span "All Destinations" at bounding box center [77, 212] width 71 height 11
click at [52, 220] on input "Destination All Destinations" at bounding box center [130, 213] width 176 height 14
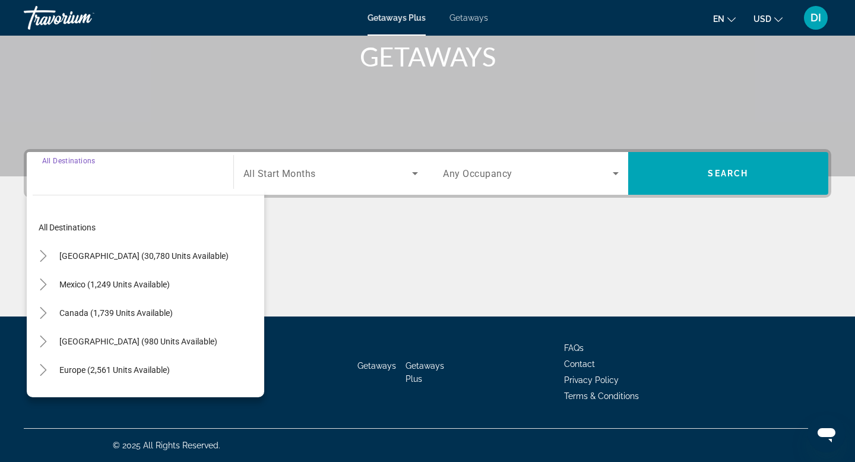
scroll to position [340, 0]
click at [49, 250] on icon "Toggle United States (30,780 units available)" at bounding box center [43, 256] width 12 height 12
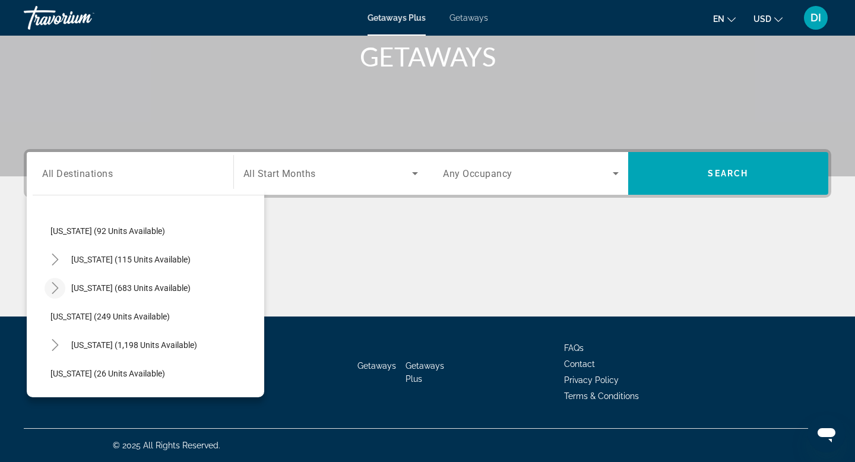
click at [61, 282] on icon "Toggle North Carolina (683 units available)" at bounding box center [55, 288] width 12 height 12
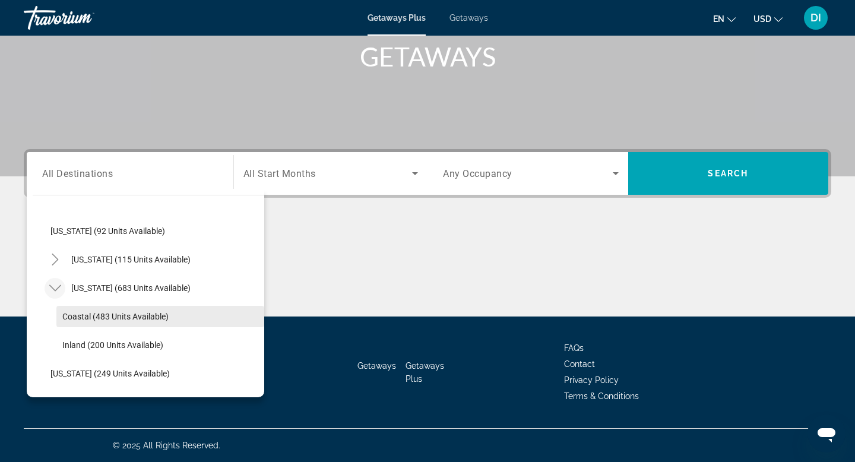
click at [98, 312] on span "Coastal (483 units available)" at bounding box center [115, 317] width 106 height 10
type input "**********"
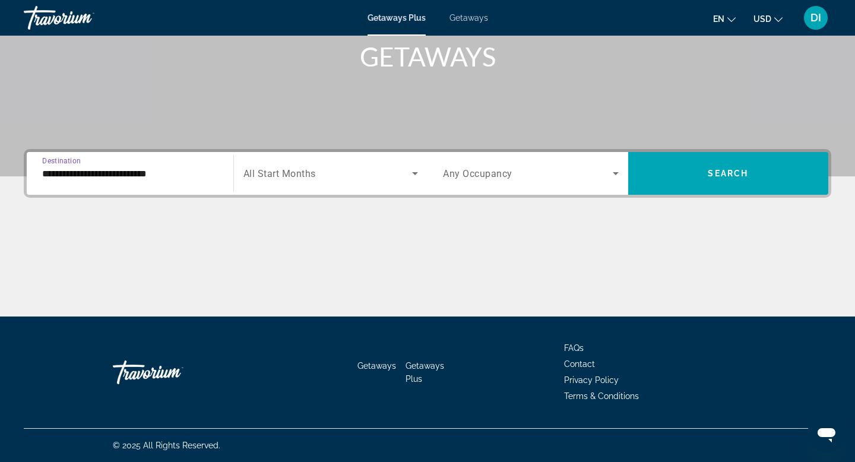
click at [416, 172] on icon "Search widget" at bounding box center [415, 173] width 6 height 3
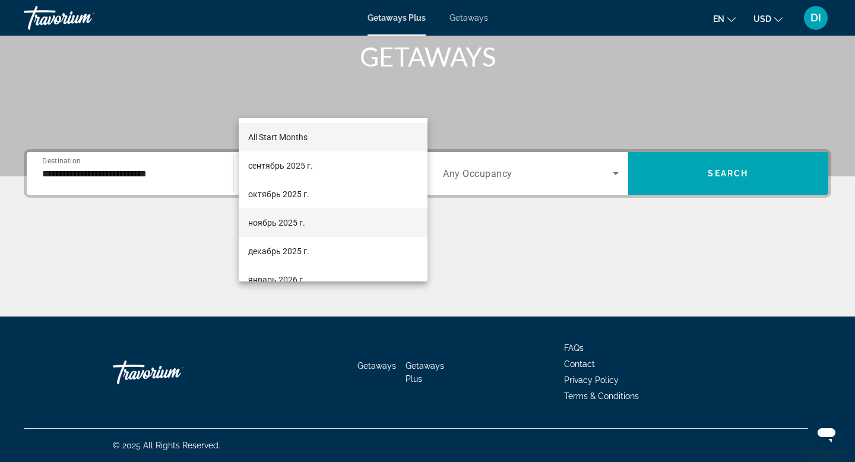
click at [292, 223] on span "ноябрь 2025 г." at bounding box center [276, 223] width 57 height 14
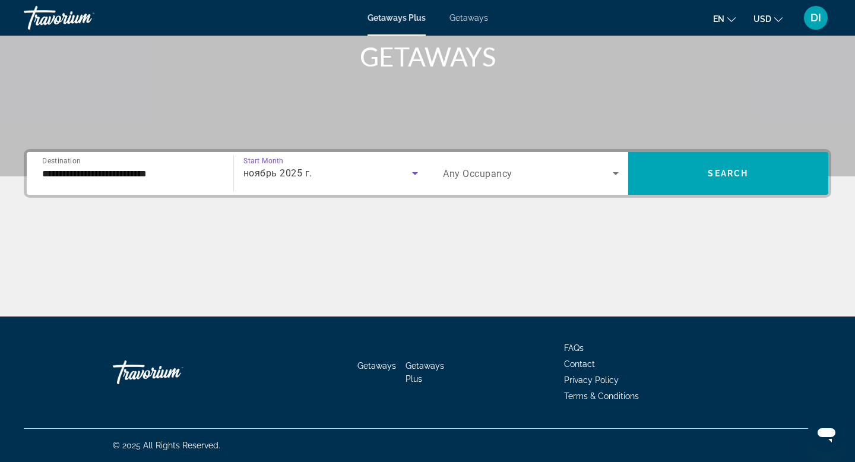
click at [613, 166] on icon "Search widget" at bounding box center [616, 173] width 14 height 14
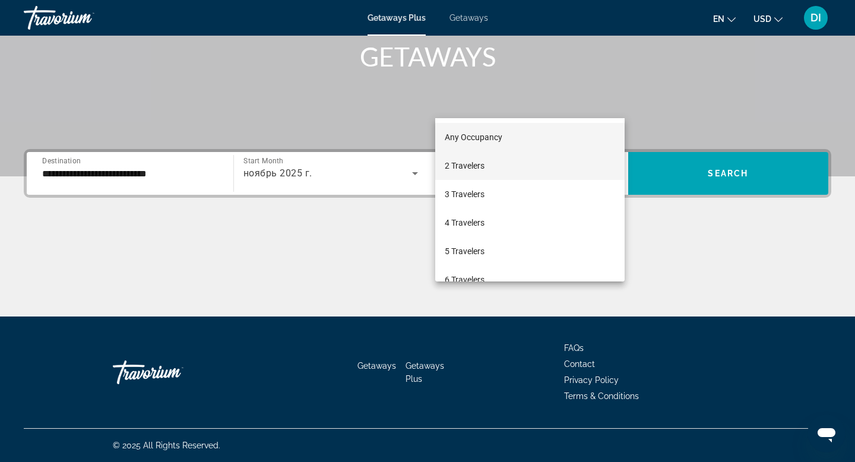
click at [485, 166] on span "2 Travelers" at bounding box center [465, 166] width 40 height 14
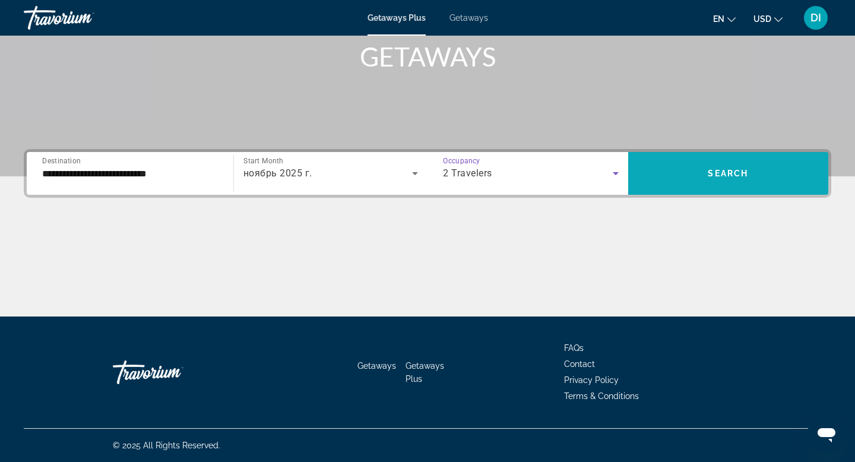
click at [720, 159] on span "Search widget" at bounding box center [728, 173] width 201 height 29
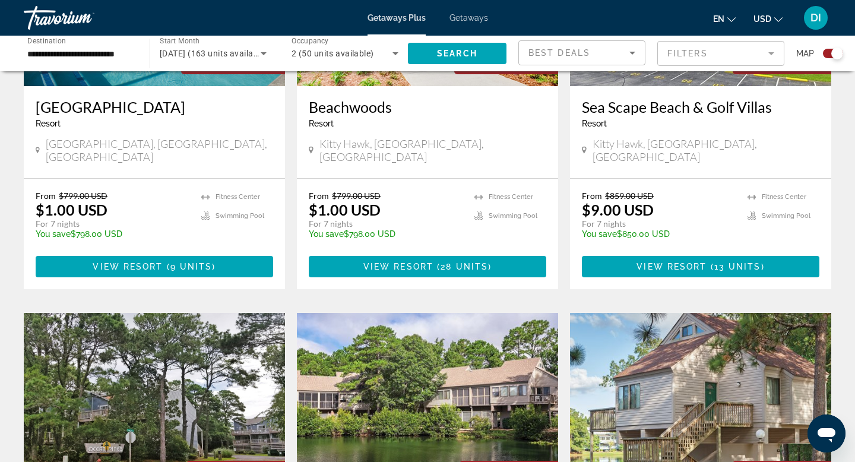
scroll to position [586, 0]
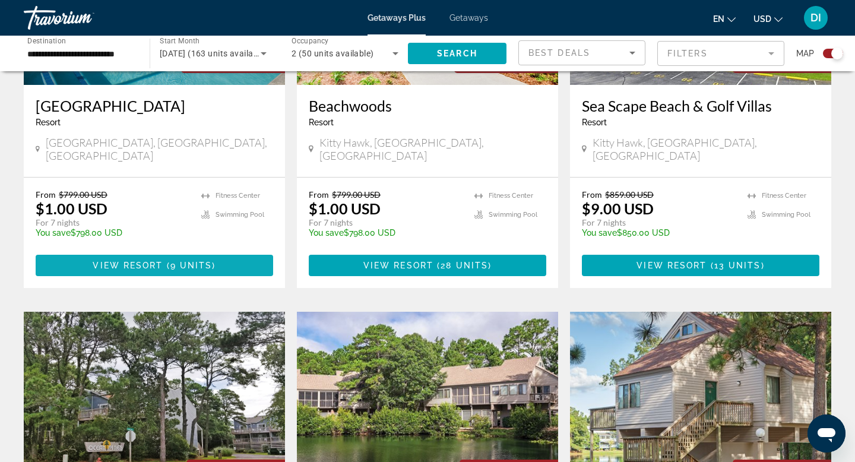
click at [138, 270] on span "View Resort" at bounding box center [128, 266] width 70 height 10
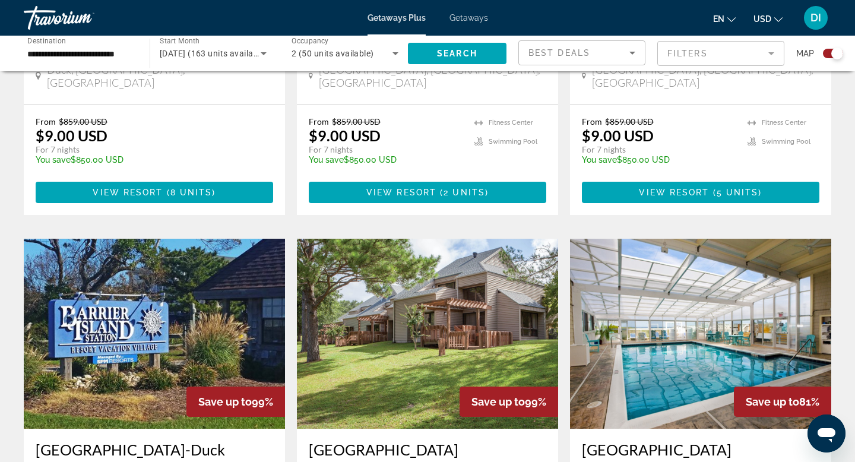
scroll to position [1083, 0]
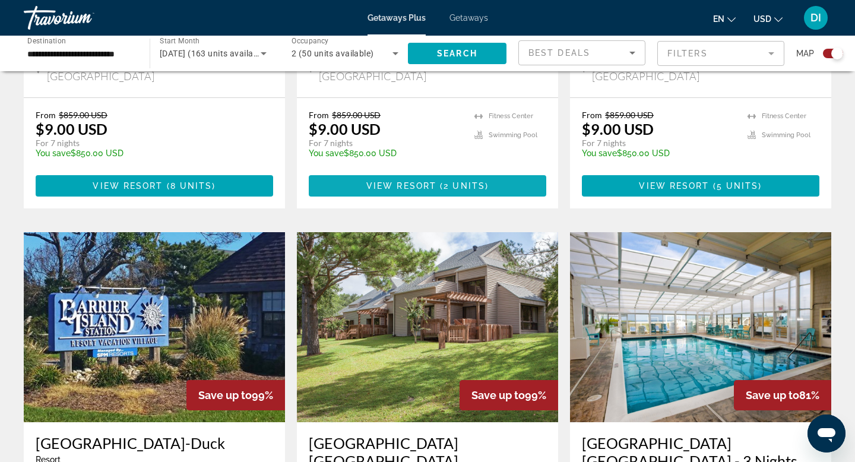
click at [409, 191] on span "View Resort" at bounding box center [401, 186] width 70 height 10
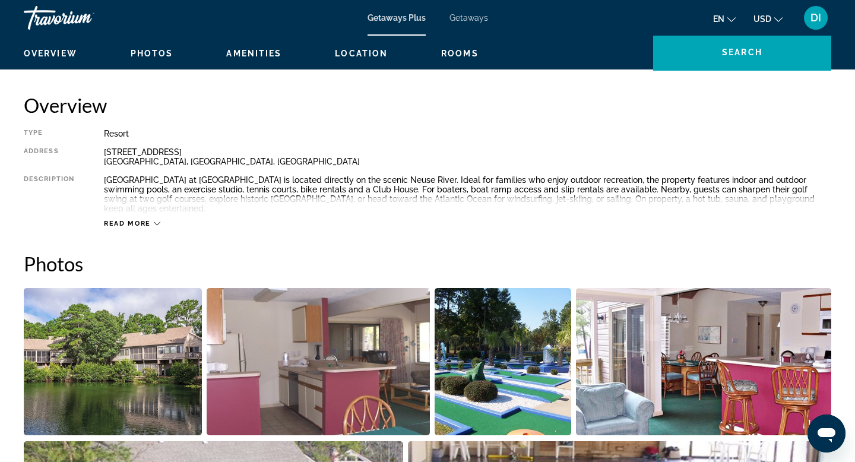
scroll to position [195, 0]
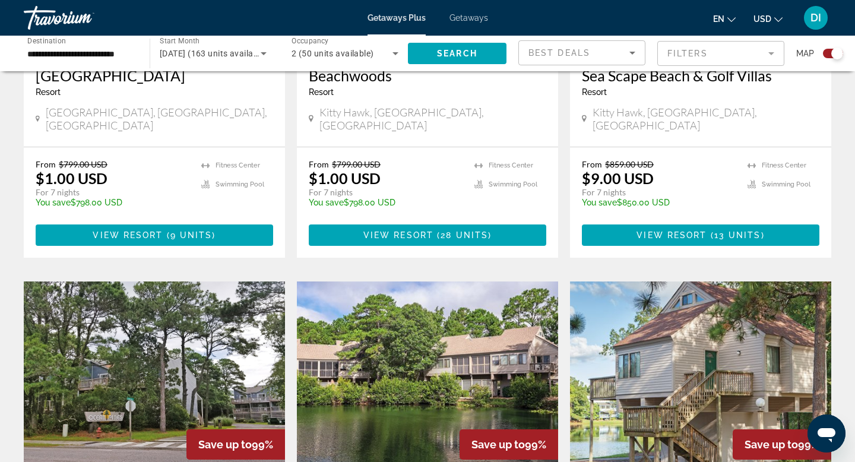
scroll to position [619, 0]
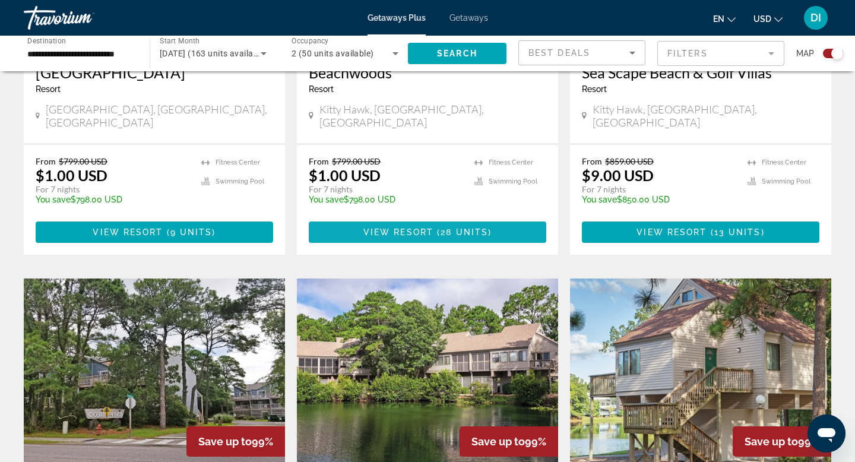
click at [396, 237] on span "View Resort" at bounding box center [398, 232] width 70 height 10
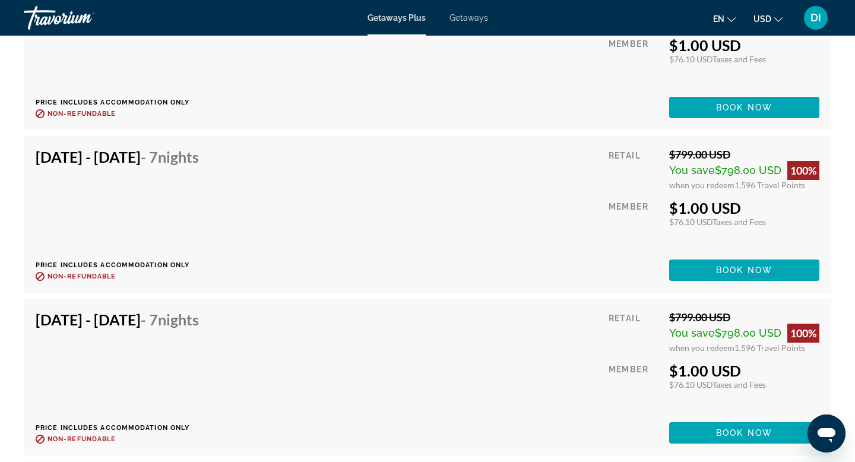
scroll to position [4084, 0]
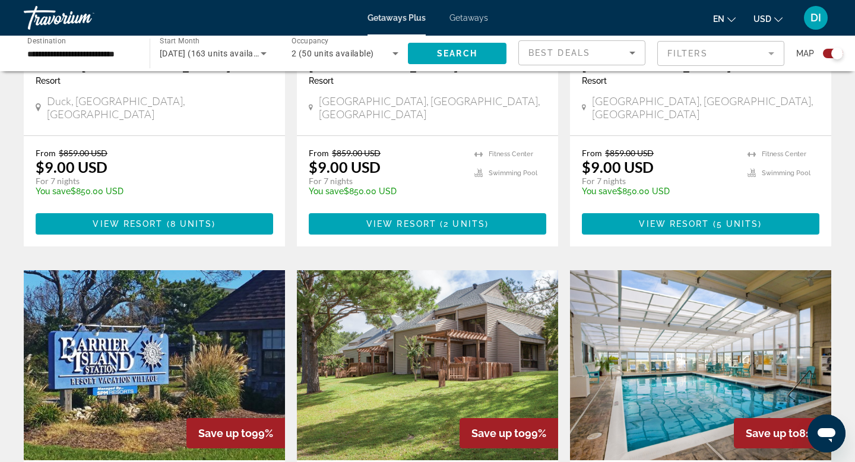
scroll to position [1045, 0]
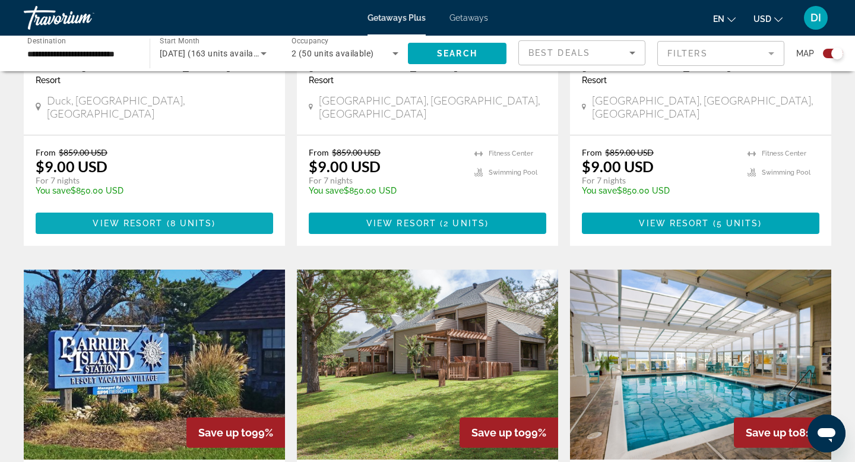
click at [129, 228] on span "View Resort" at bounding box center [128, 224] width 70 height 10
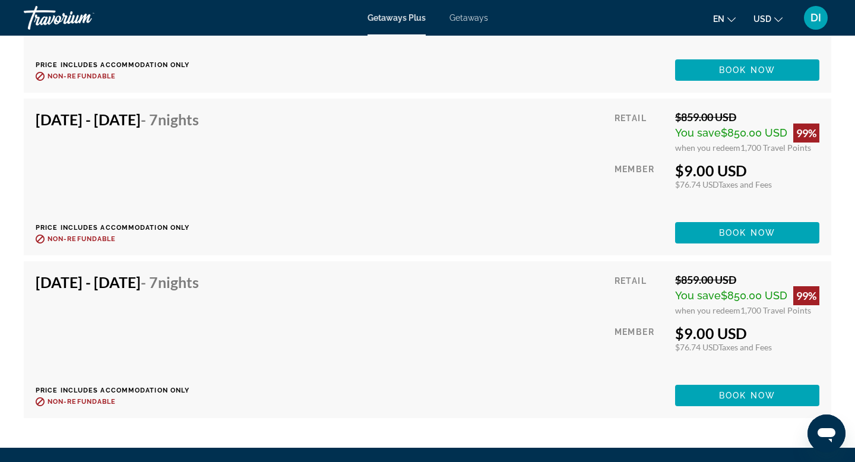
scroll to position [3055, 0]
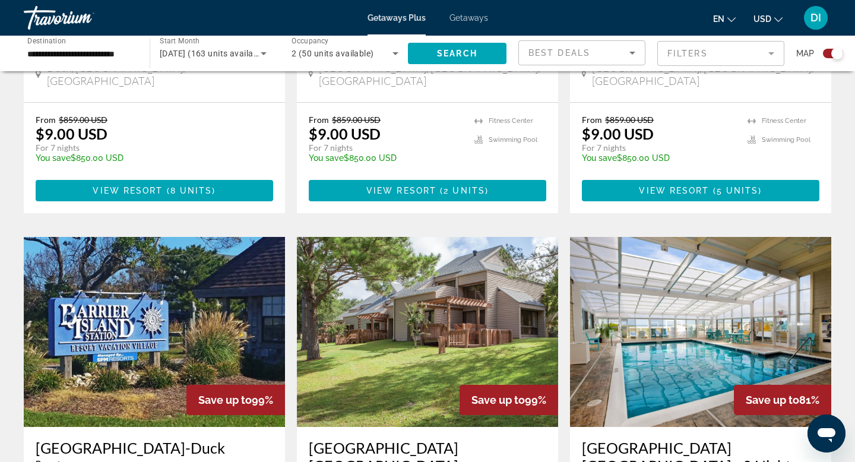
scroll to position [1080, 0]
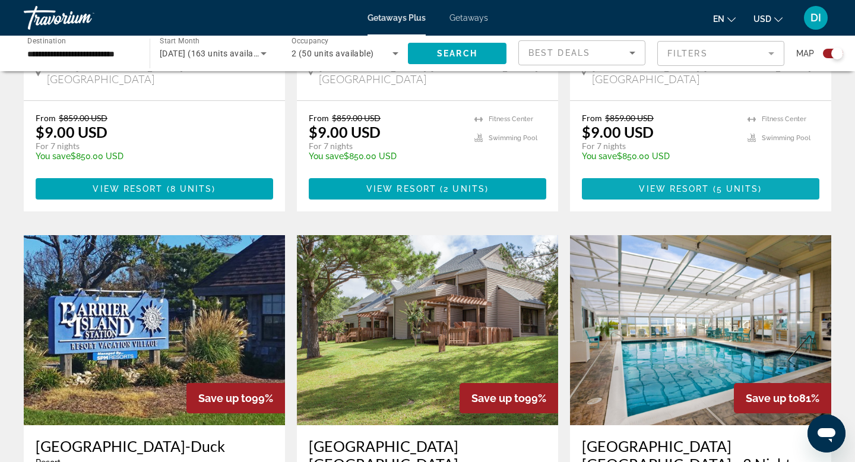
click at [685, 194] on span "View Resort" at bounding box center [674, 189] width 70 height 10
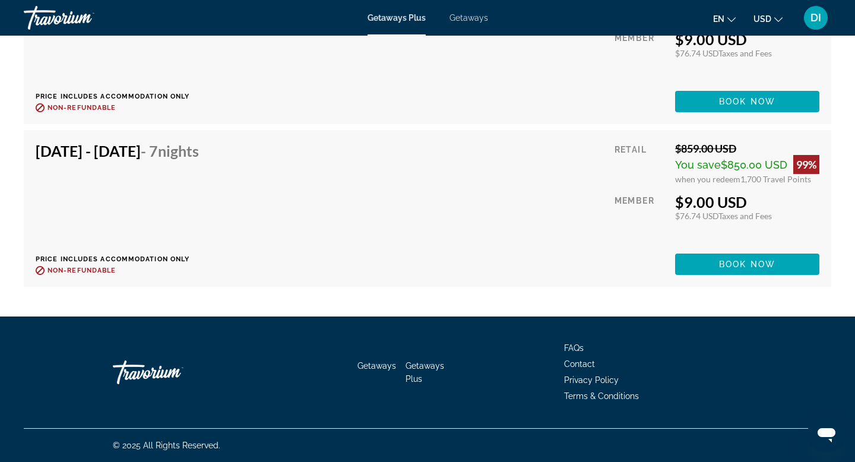
scroll to position [3087, 0]
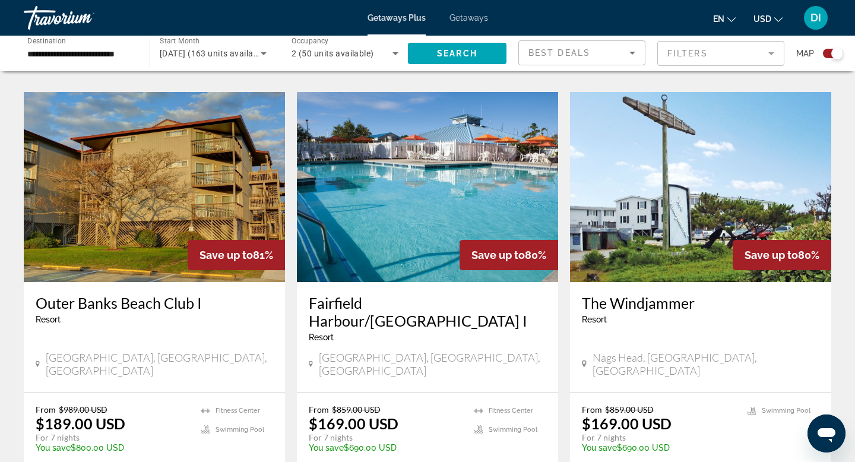
scroll to position [1661, 0]
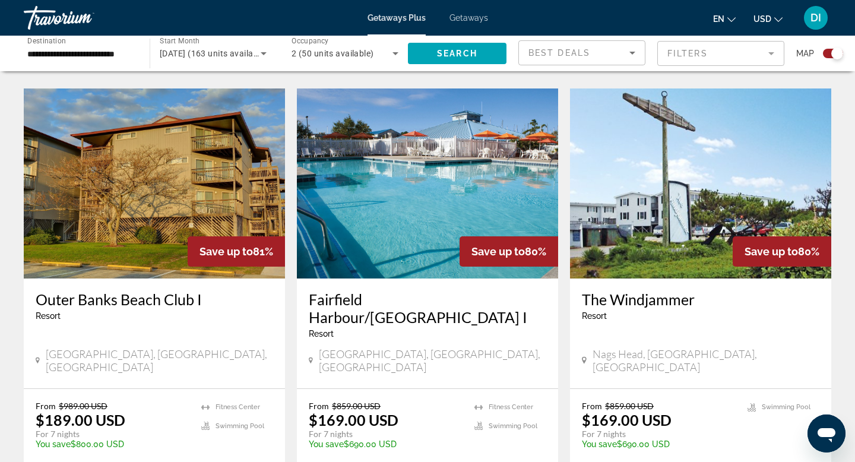
click at [409, 47] on span "View Resort" at bounding box center [405, 42] width 70 height 10
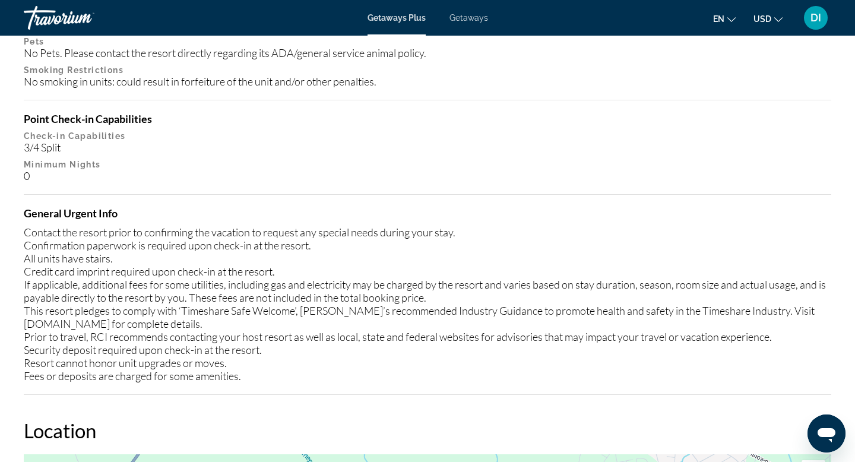
scroll to position [1207, 0]
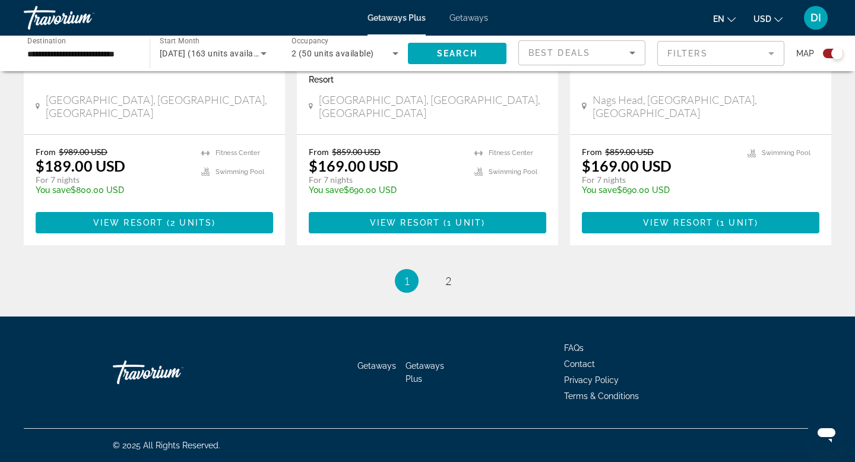
scroll to position [2146, 0]
click at [423, 227] on span "View Resort" at bounding box center [405, 223] width 70 height 10
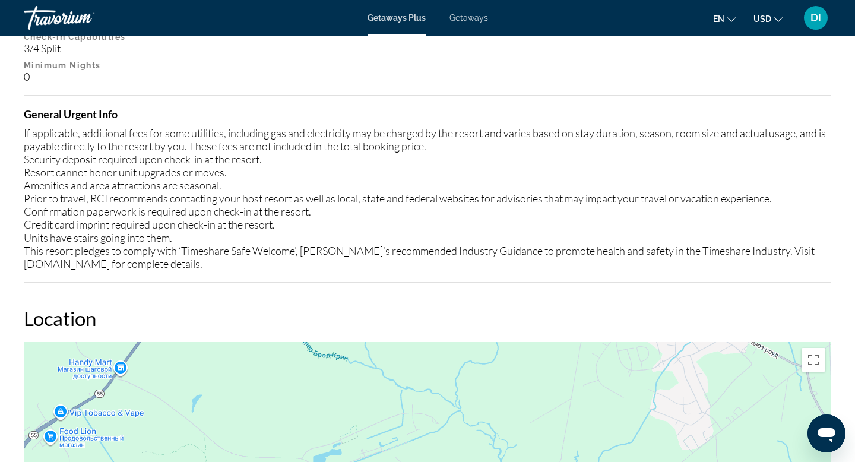
scroll to position [1343, 0]
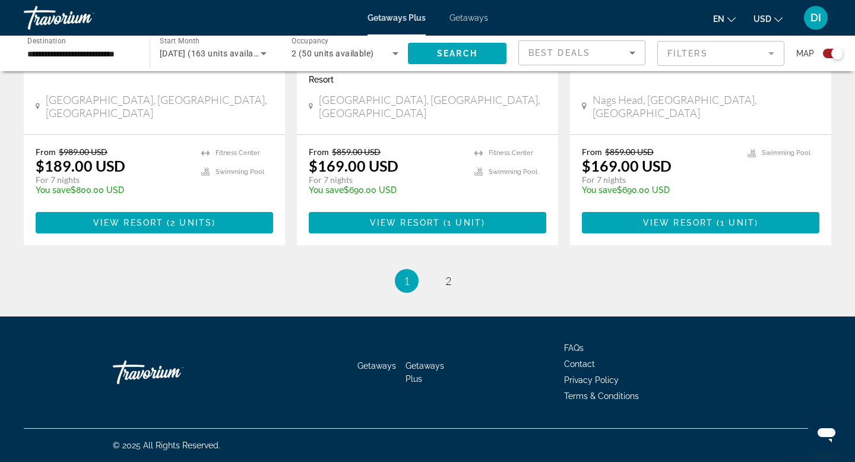
scroll to position [2136, 0]
click at [695, 227] on span "View Resort" at bounding box center [678, 223] width 70 height 10
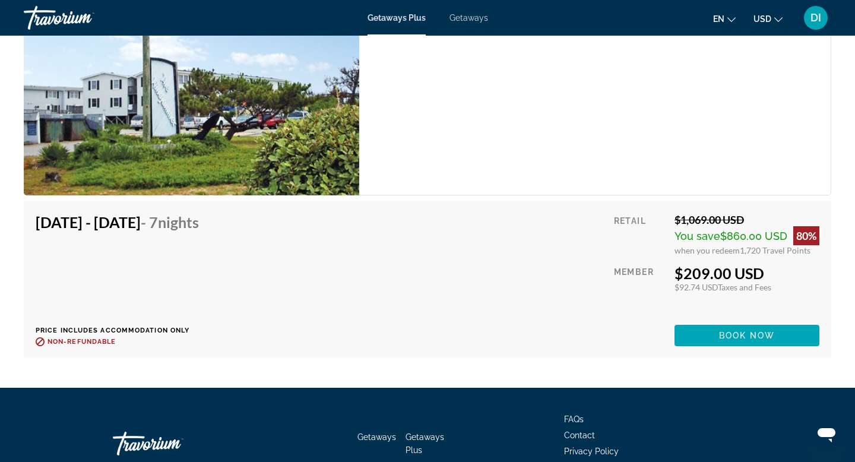
scroll to position [2078, 0]
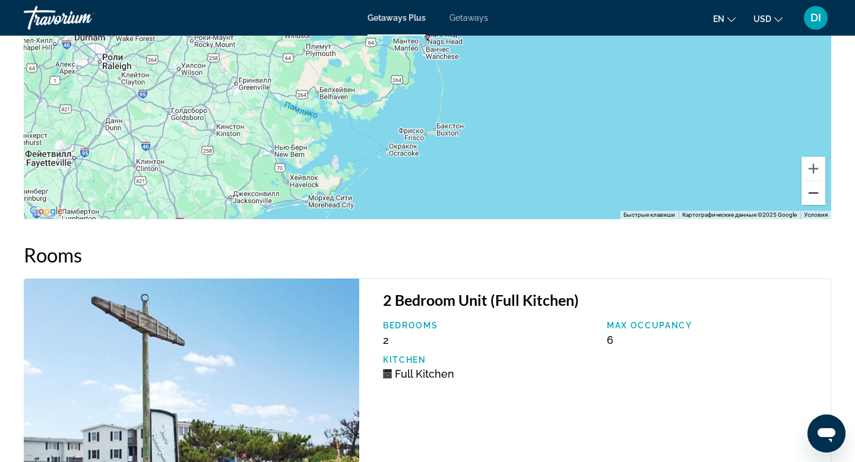
scroll to position [1685, 0]
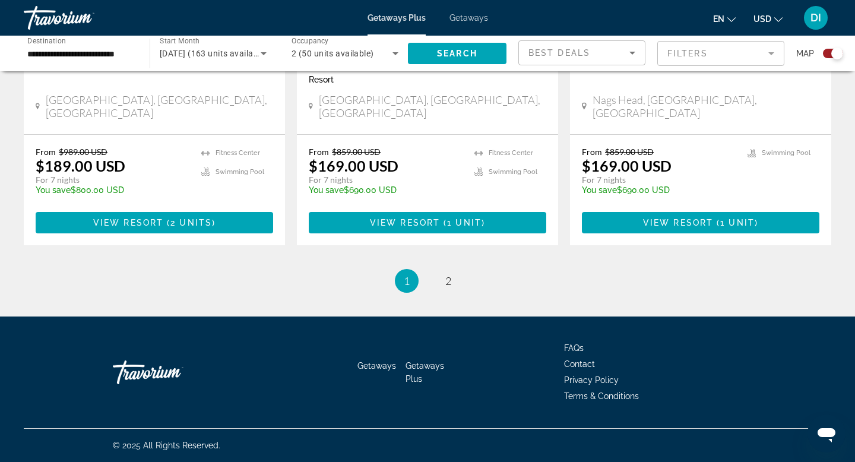
scroll to position [2187, 0]
click at [451, 287] on span "2" at bounding box center [448, 280] width 6 height 13
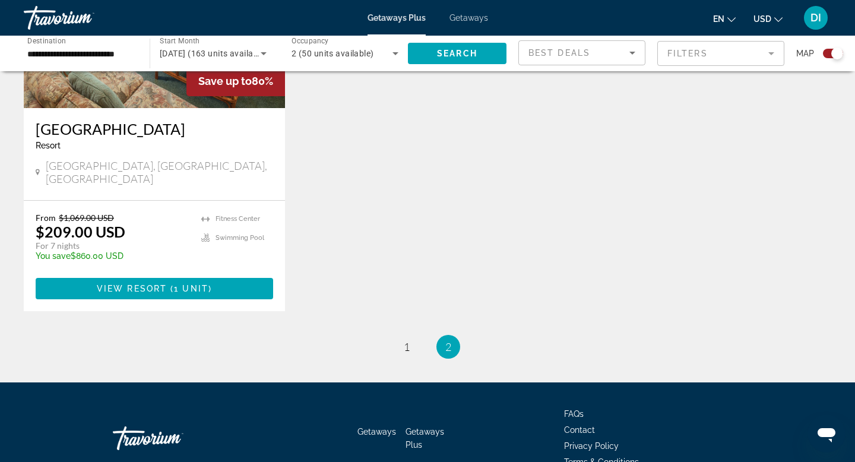
scroll to position [564, 0]
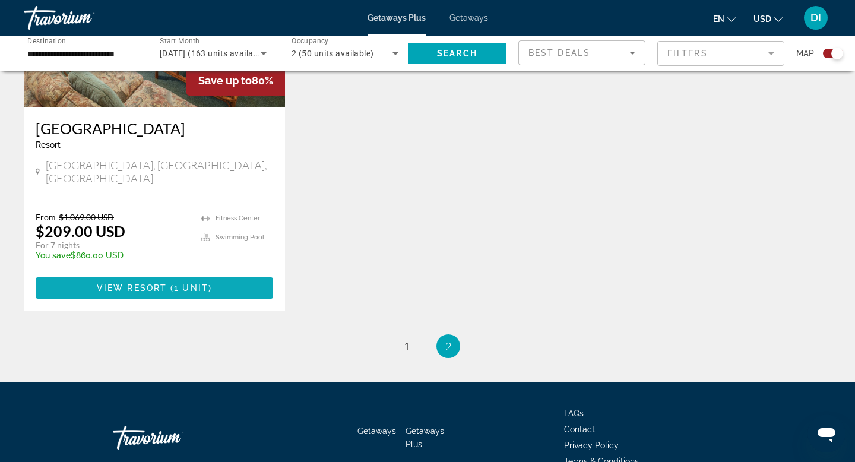
click at [167, 293] on span "View Resort" at bounding box center [132, 288] width 70 height 10
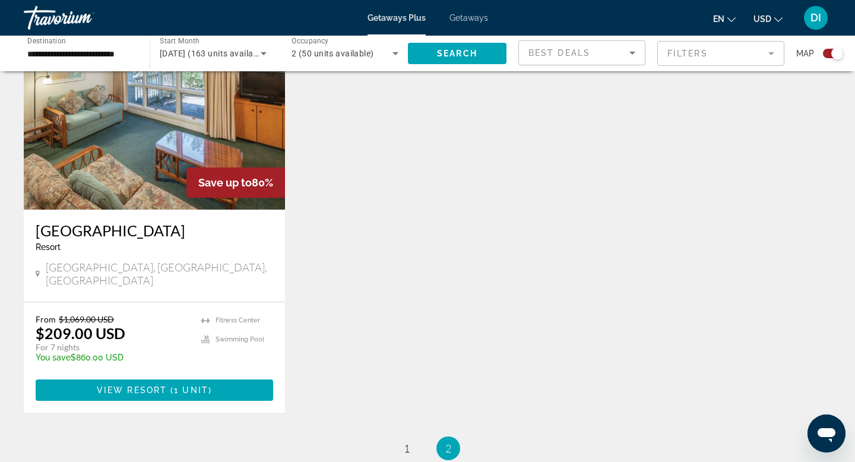
scroll to position [790, 0]
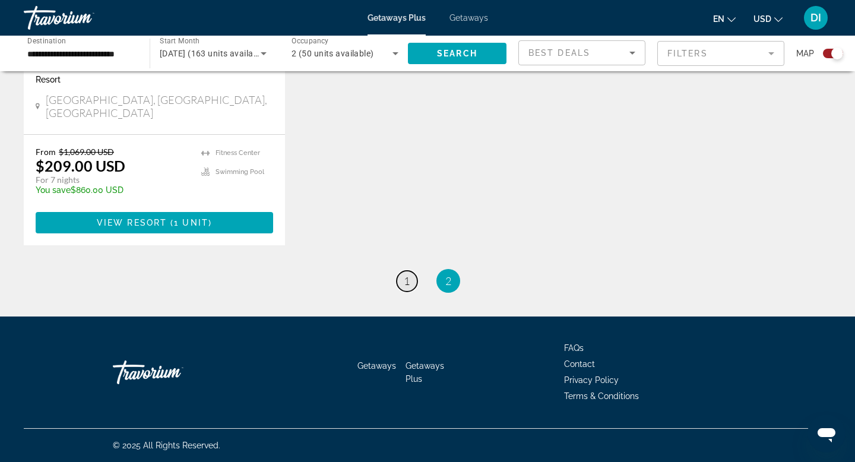
click at [397, 271] on link "page 1" at bounding box center [407, 281] width 21 height 21
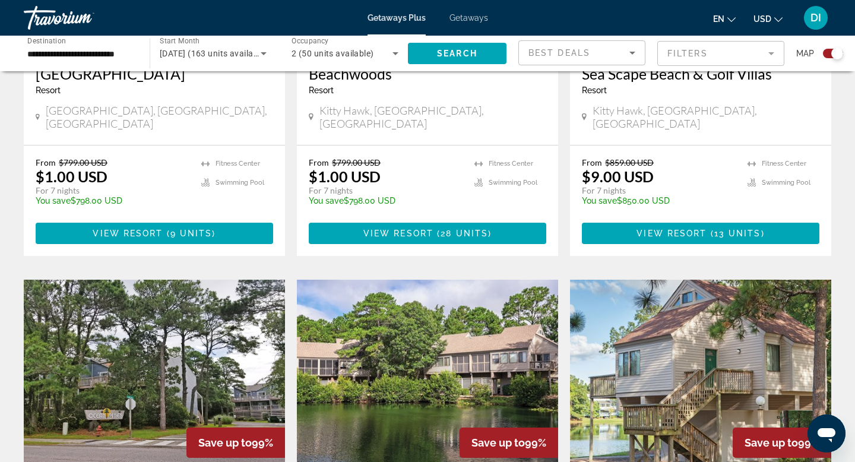
scroll to position [621, 0]
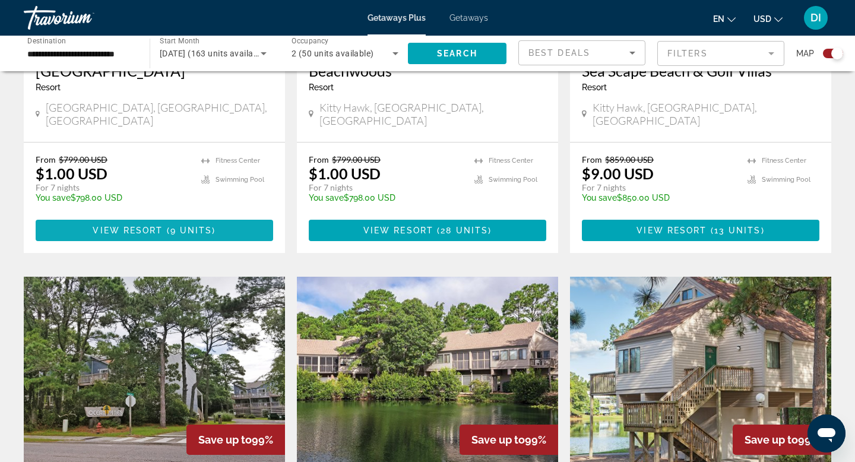
click at [136, 235] on span "View Resort" at bounding box center [128, 231] width 70 height 10
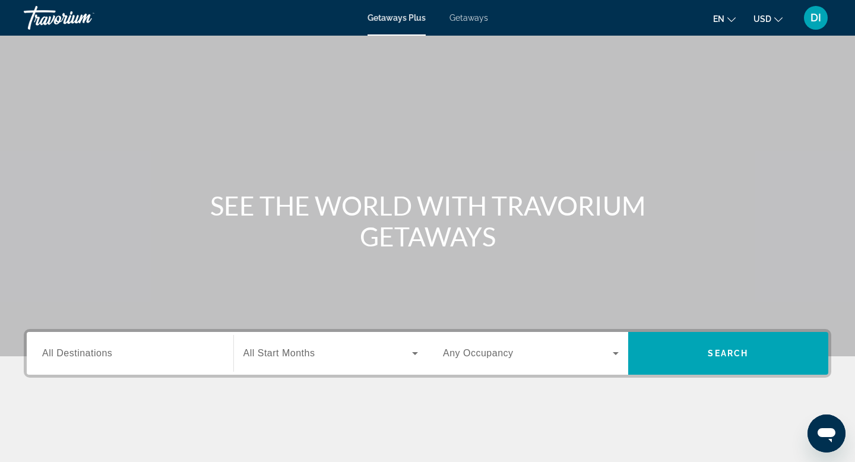
click at [475, 31] on div "Getaways Plus Getaways en English Español Français Italiano Português русский U…" at bounding box center [427, 17] width 855 height 31
click at [474, 22] on span "Getaways" at bounding box center [469, 18] width 39 height 10
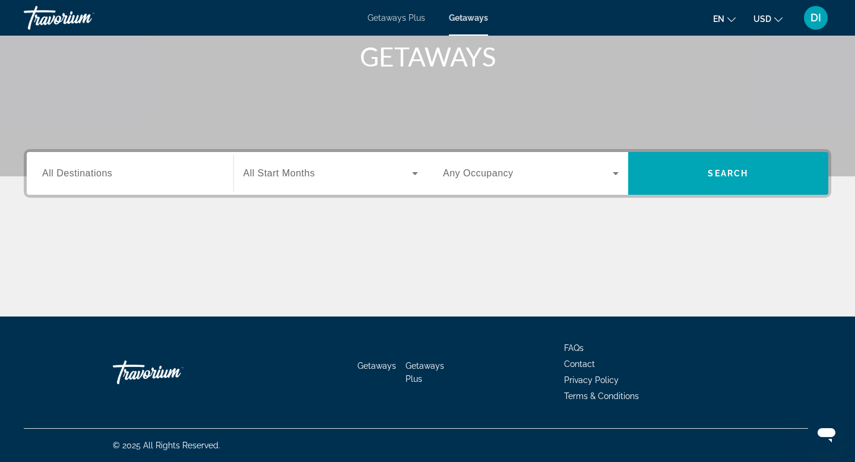
scroll to position [298, 0]
click at [50, 168] on span "All Destinations" at bounding box center [77, 173] width 70 height 10
click at [50, 167] on input "Destination All Destinations" at bounding box center [130, 174] width 176 height 14
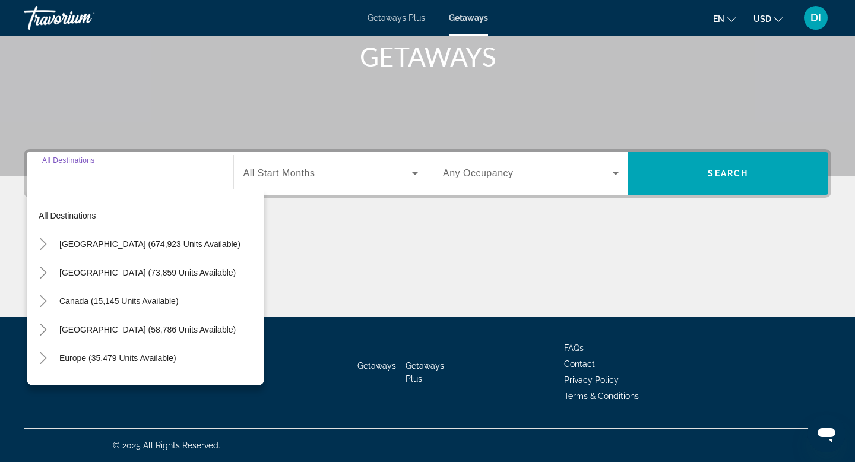
scroll to position [340, 0]
click at [49, 238] on icon "Toggle United States (674,923 units available)" at bounding box center [43, 244] width 12 height 12
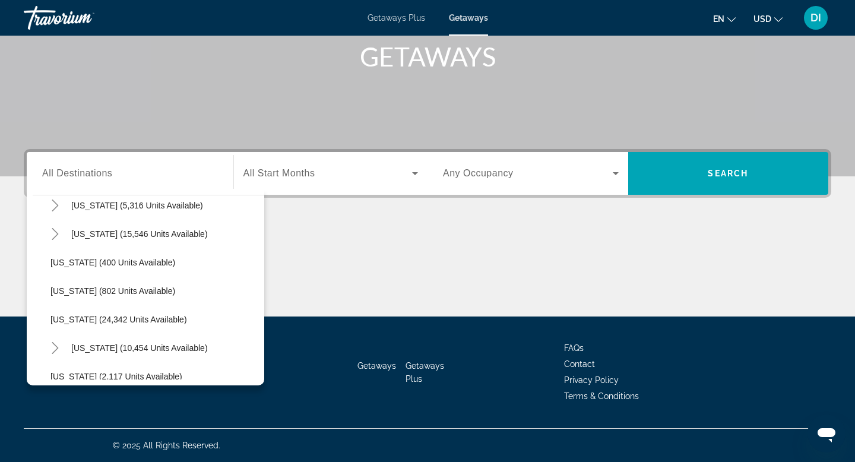
scroll to position [842, 0]
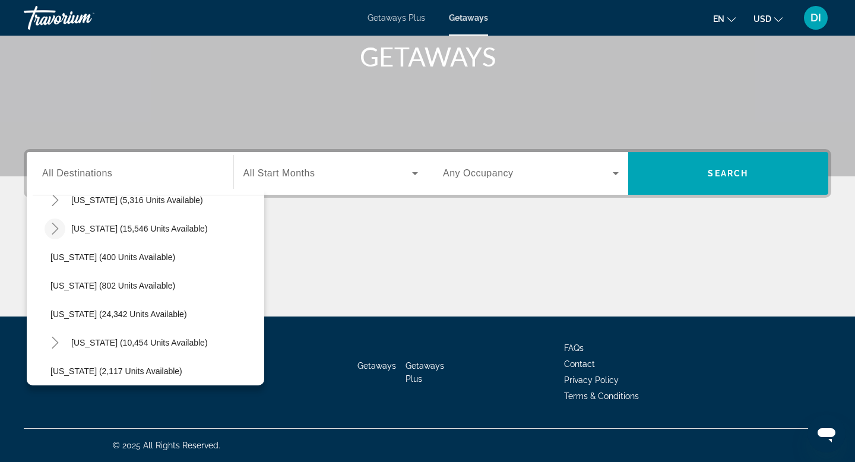
click at [61, 223] on icon "Toggle North Carolina (15,546 units available)" at bounding box center [55, 229] width 12 height 12
click at [91, 252] on span "Coastal (2,851 units available)" at bounding box center [118, 257] width 113 height 10
type input "**********"
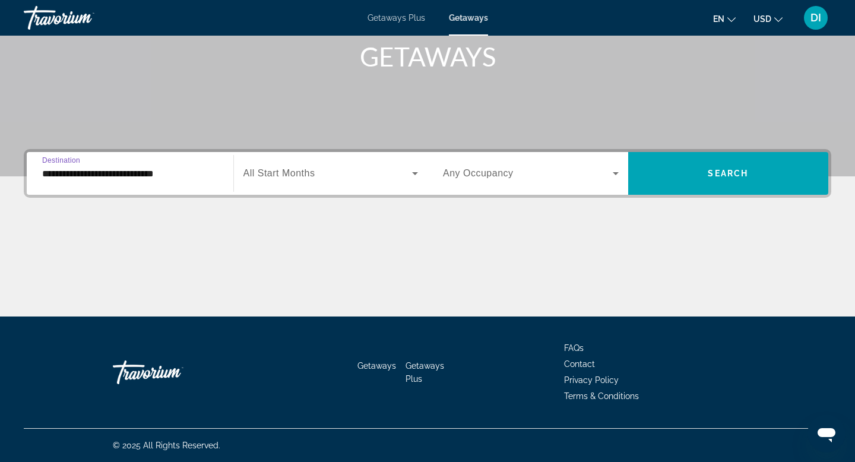
click at [416, 172] on icon "Search widget" at bounding box center [415, 173] width 6 height 3
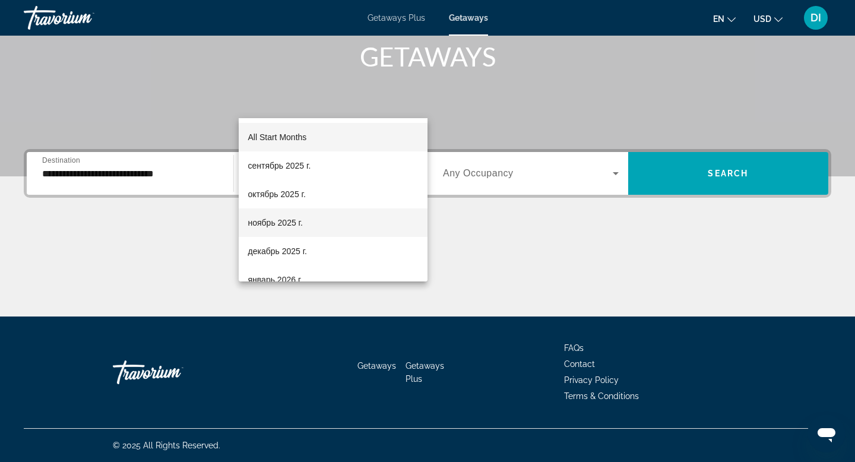
click at [277, 224] on span "ноябрь 2025 г." at bounding box center [275, 223] width 55 height 14
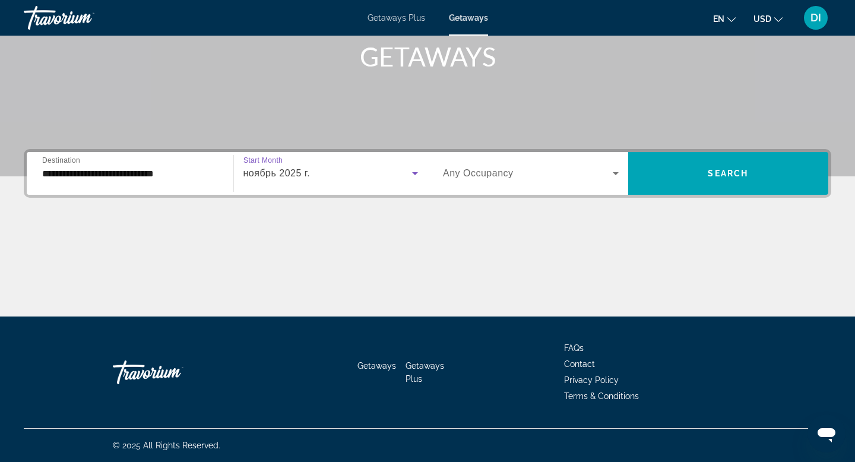
click at [614, 166] on icon "Search widget" at bounding box center [616, 173] width 14 height 14
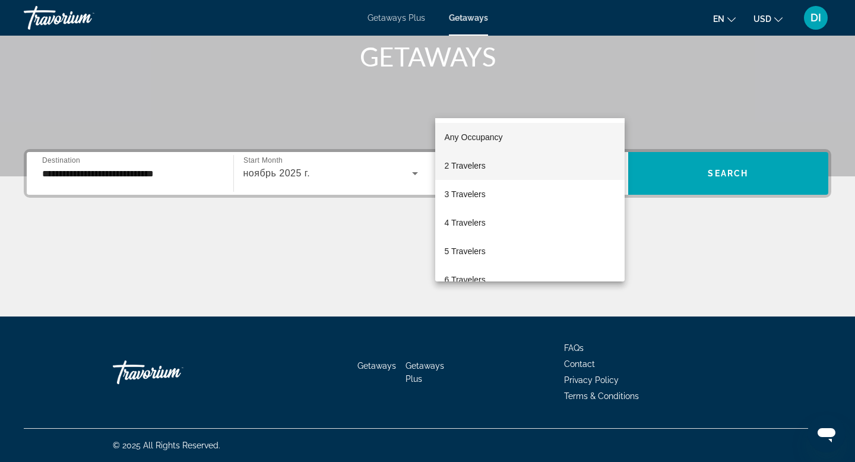
click at [486, 160] on span "2 Travelers" at bounding box center [465, 166] width 41 height 14
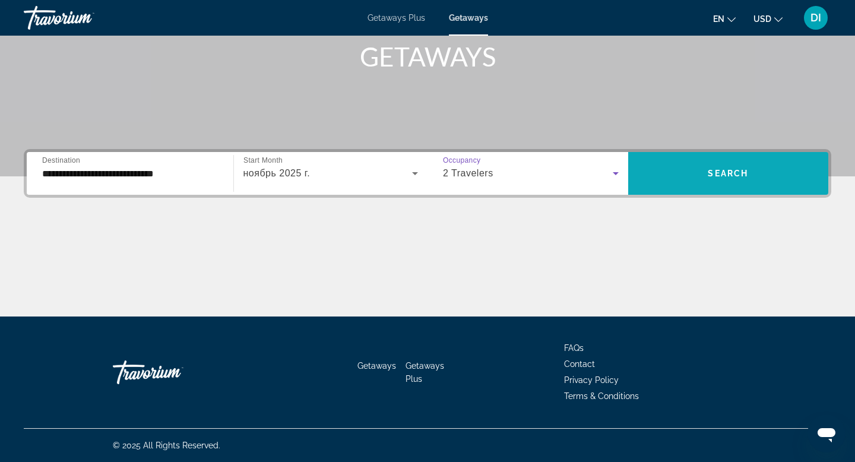
click at [725, 169] on span "Search" at bounding box center [728, 174] width 40 height 10
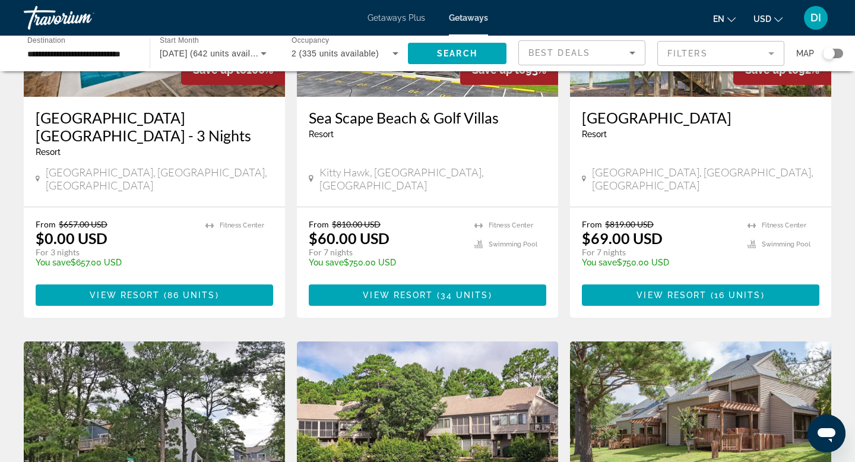
scroll to position [223, 0]
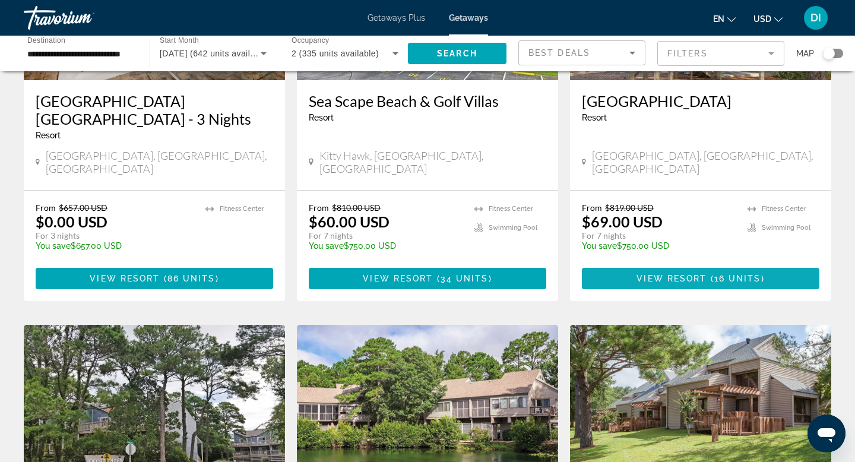
click at [683, 283] on span "View Resort" at bounding box center [672, 279] width 70 height 10
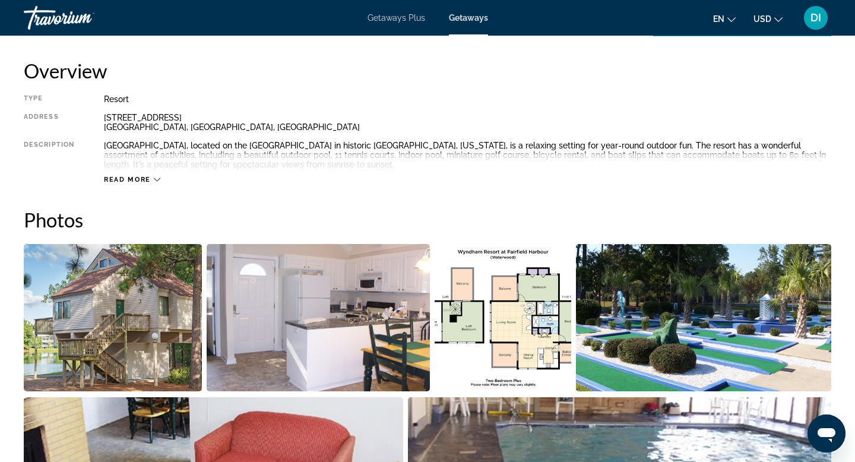
scroll to position [389, 0]
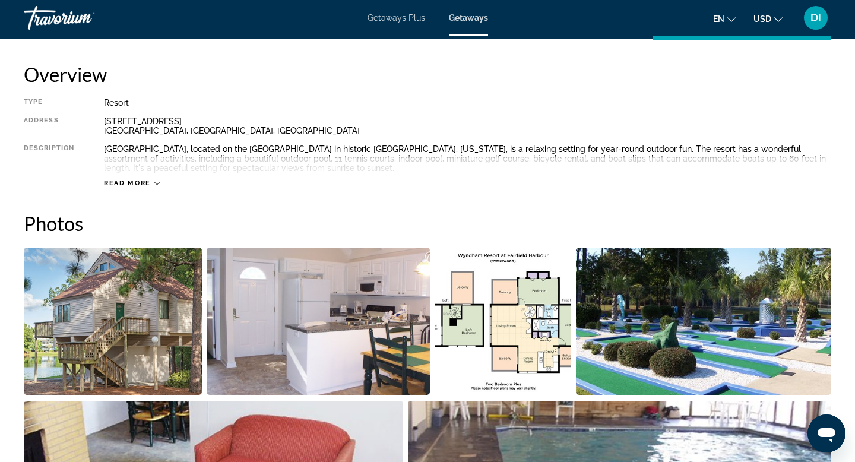
click at [160, 186] on icon "Main content" at bounding box center [157, 183] width 7 height 7
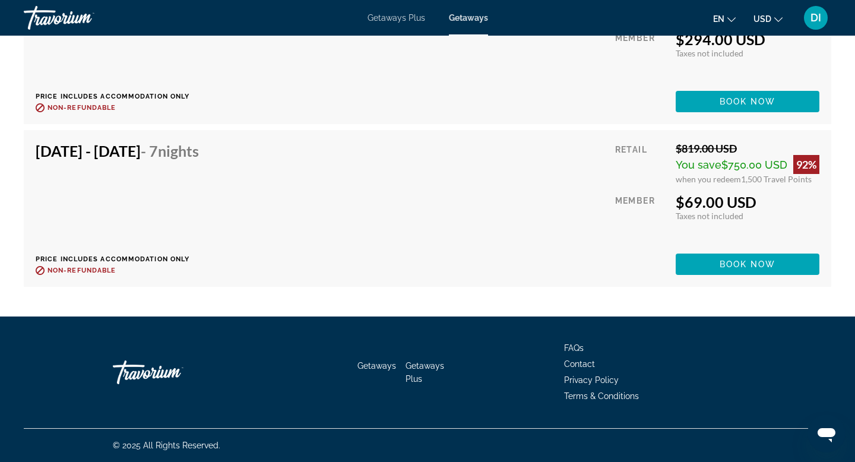
scroll to position [3298, 0]
click at [720, 106] on span "Book now" at bounding box center [748, 102] width 56 height 10
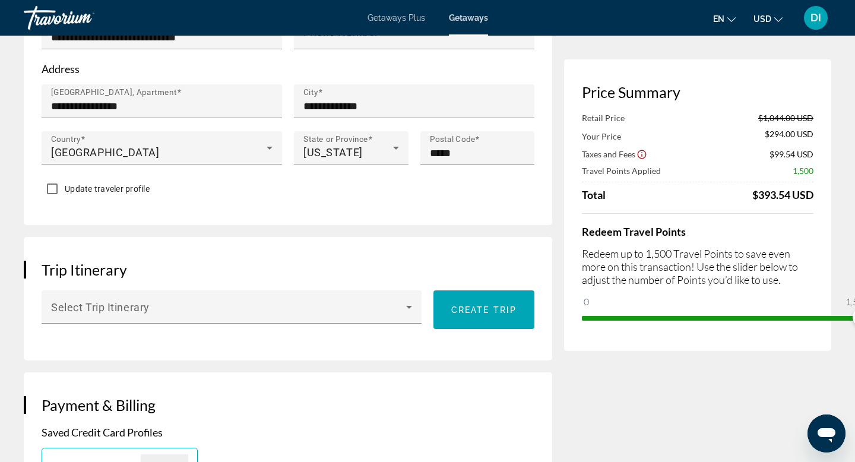
scroll to position [507, 0]
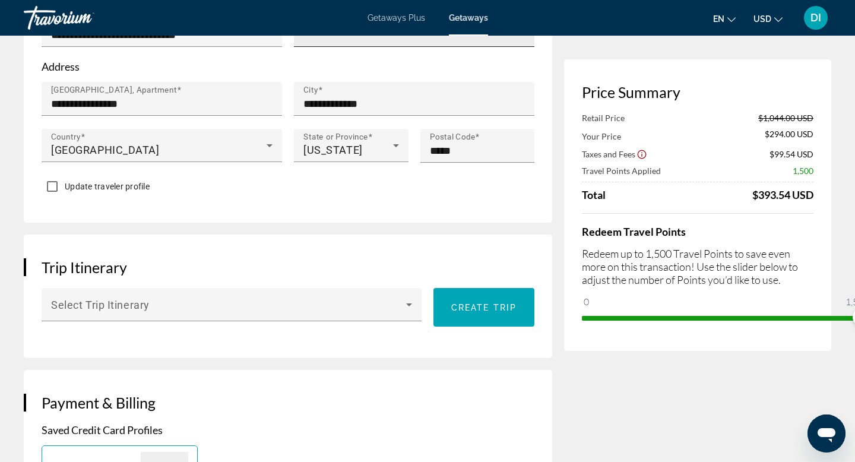
click at [303, 36] on mat-label "Phone Number" at bounding box center [340, 30] width 75 height 12
click at [303, 42] on input "Phone Number" at bounding box center [417, 35] width 229 height 14
type input "**********"
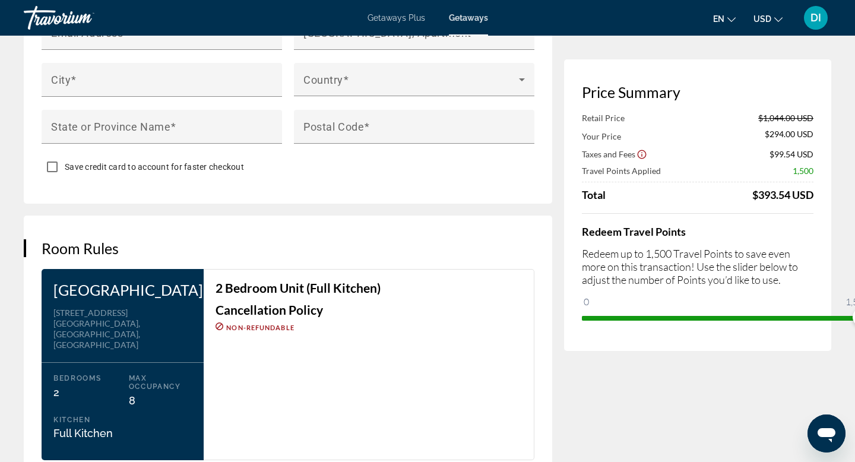
scroll to position [1323, 0]
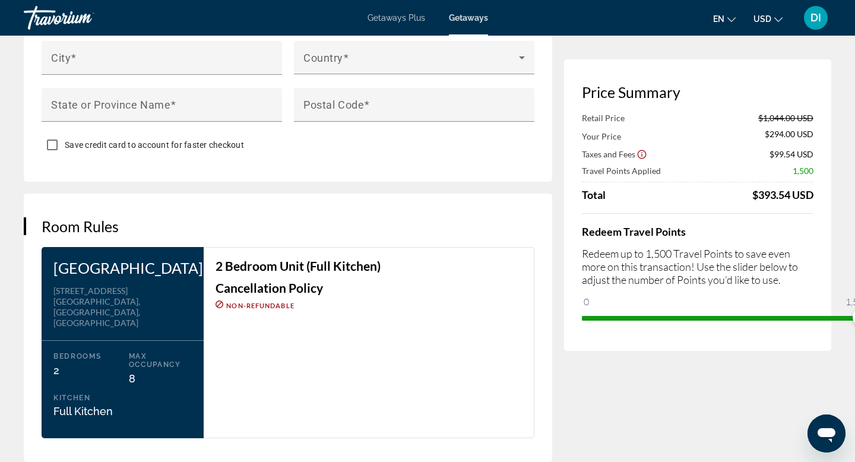
type input "*"
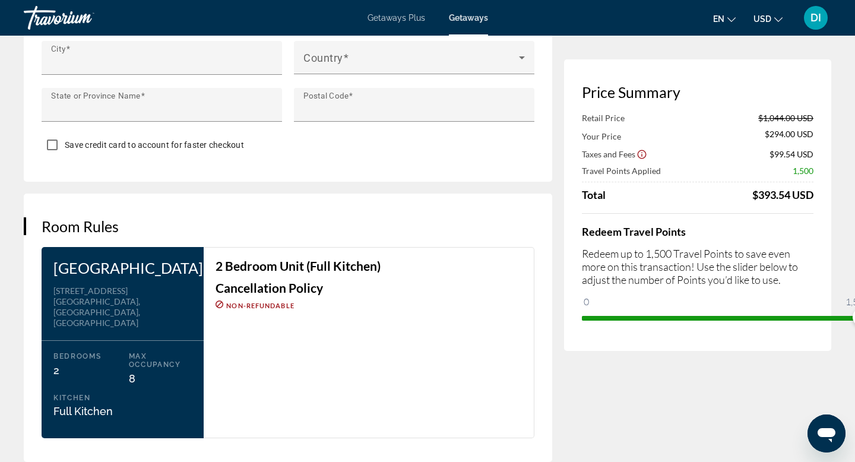
type input "******"
type input "*****"
type input "**********"
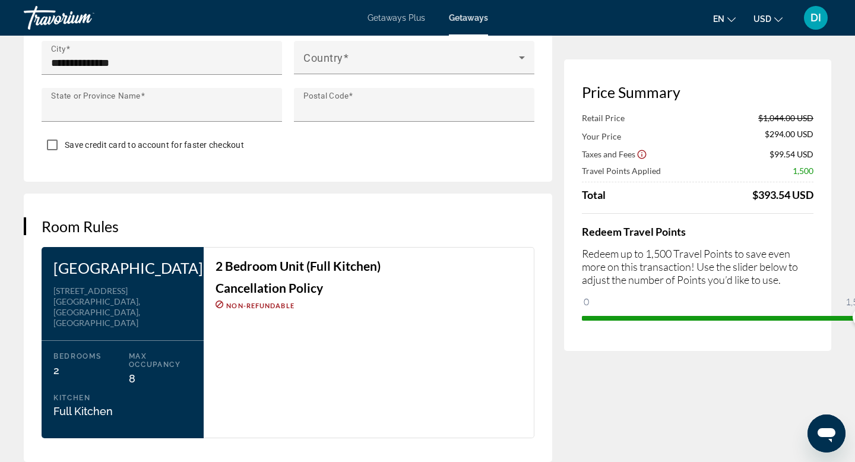
type input "**"
type input "*****"
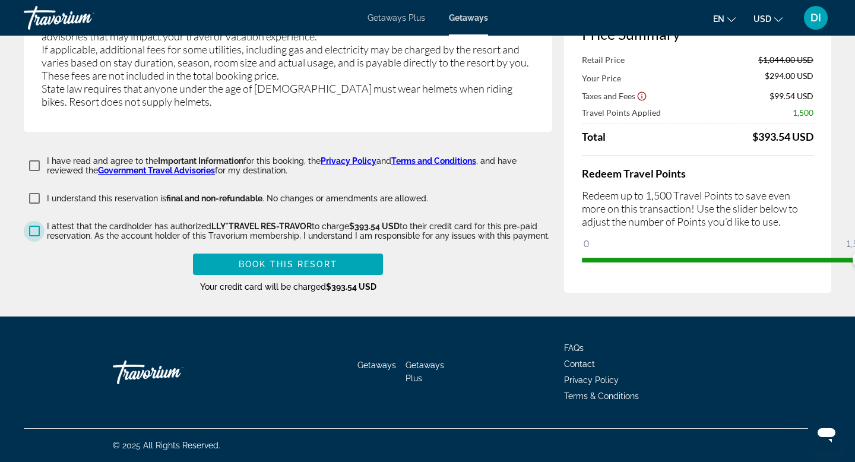
scroll to position [2908, 0]
click at [239, 260] on span "Book this Resort" at bounding box center [288, 265] width 99 height 10
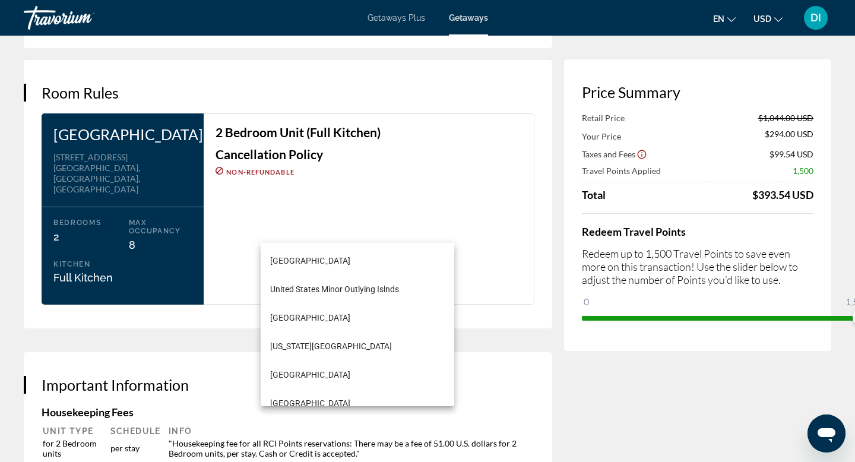
scroll to position [6901, 0]
click at [344, 261] on span "[GEOGRAPHIC_DATA]" at bounding box center [310, 260] width 80 height 14
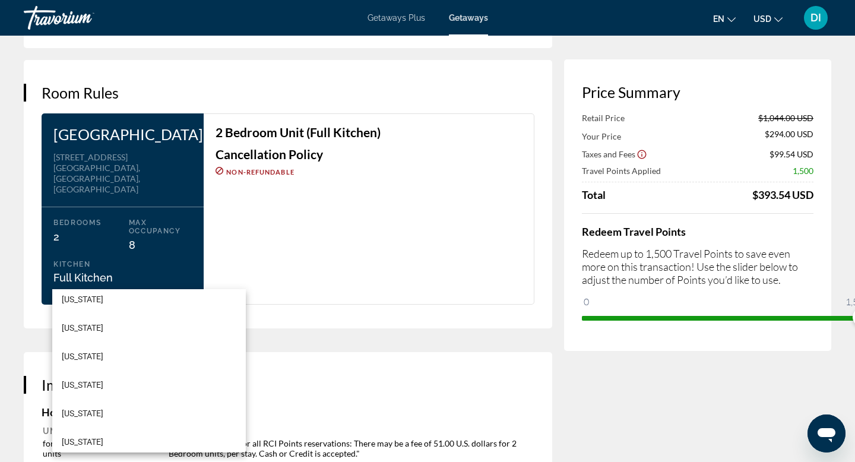
scroll to position [267, 0]
click at [93, 298] on mat-option "[US_STATE]" at bounding box center [149, 297] width 194 height 29
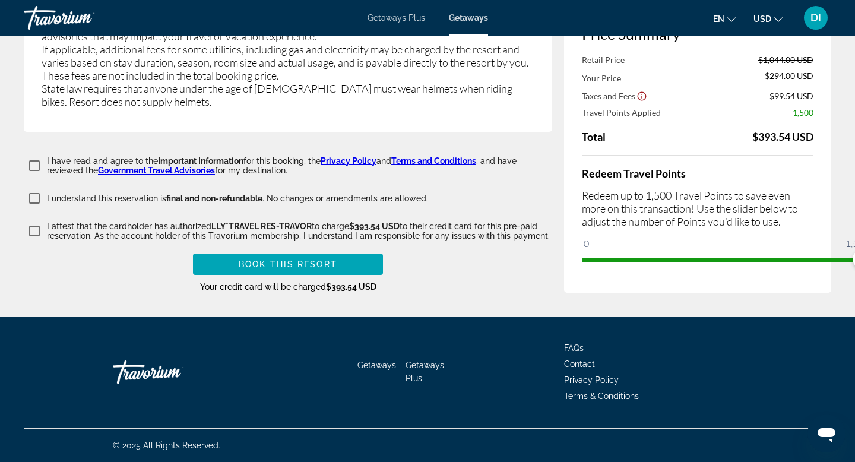
scroll to position [2908, 0]
click at [249, 260] on span "Book this Resort" at bounding box center [288, 265] width 99 height 10
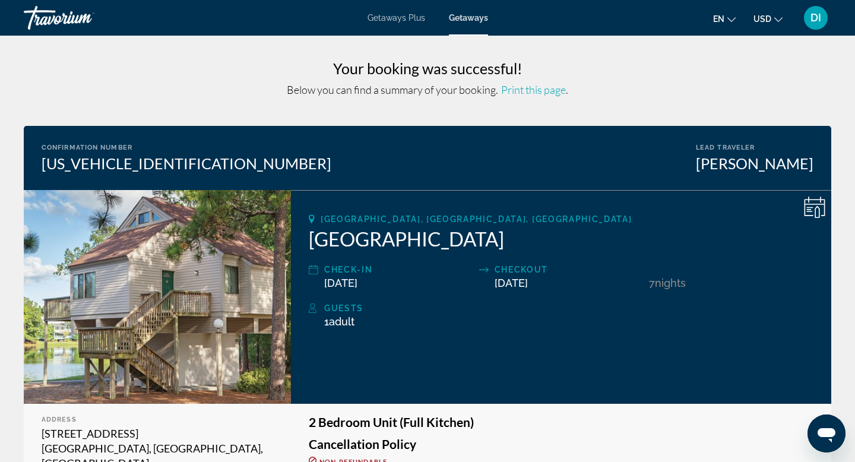
click at [549, 96] on span "Print this page" at bounding box center [533, 89] width 65 height 13
drag, startPoint x: 314, startPoint y: 245, endPoint x: 587, endPoint y: 257, distance: 273.4
click at [587, 251] on h2 "[GEOGRAPHIC_DATA]" at bounding box center [561, 239] width 505 height 24
click at [565, 200] on div "[GEOGRAPHIC_DATA], [GEOGRAPHIC_DATA], [GEOGRAPHIC_DATA] [GEOGRAPHIC_DATA] Check…" at bounding box center [561, 297] width 540 height 214
